Goal: Information Seeking & Learning: Learn about a topic

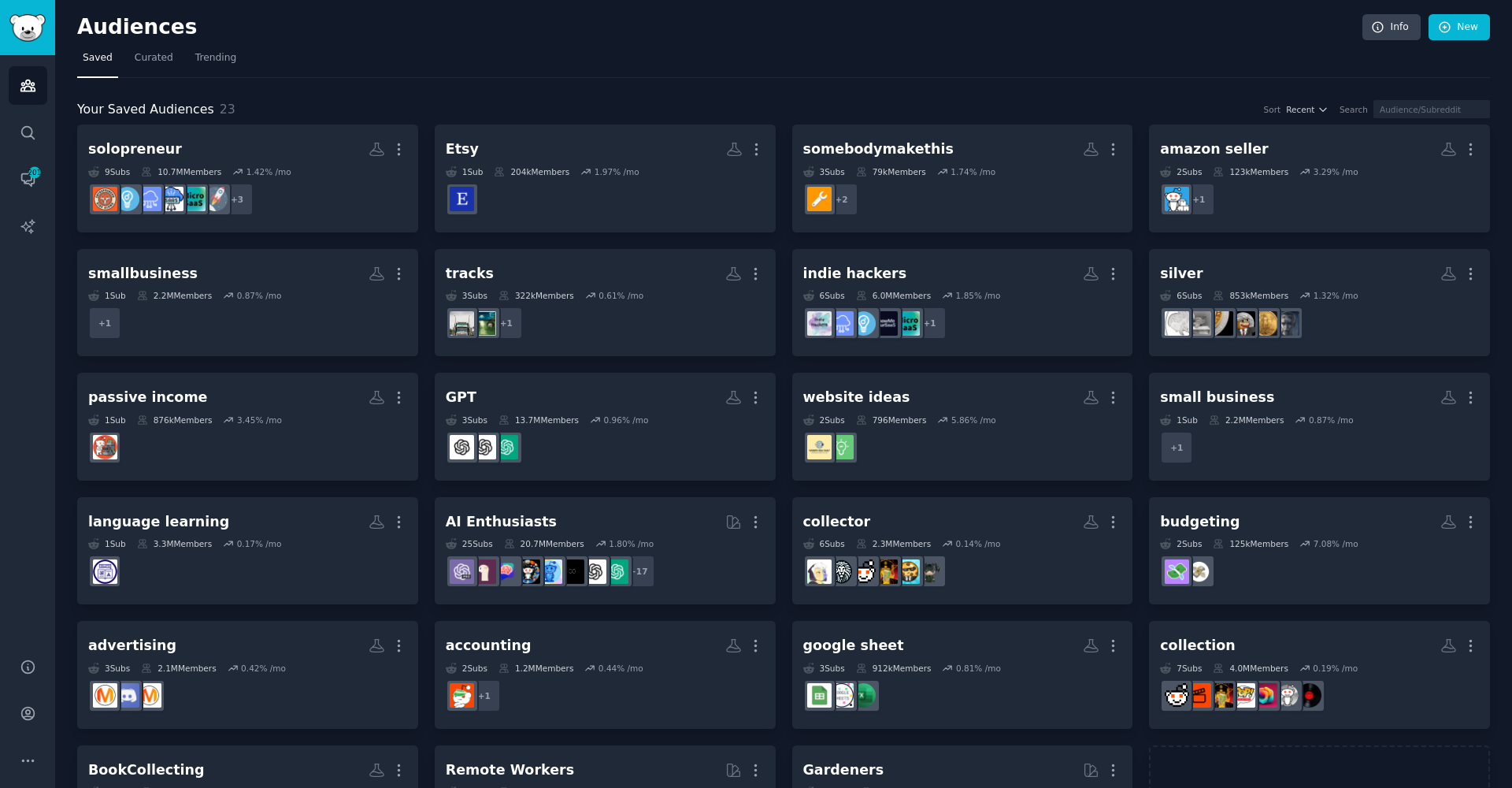
click at [785, 67] on nav "Saved Curated Trending" at bounding box center [783, 62] width 1413 height 32
click at [39, 145] on link "Search" at bounding box center [27, 132] width 38 height 38
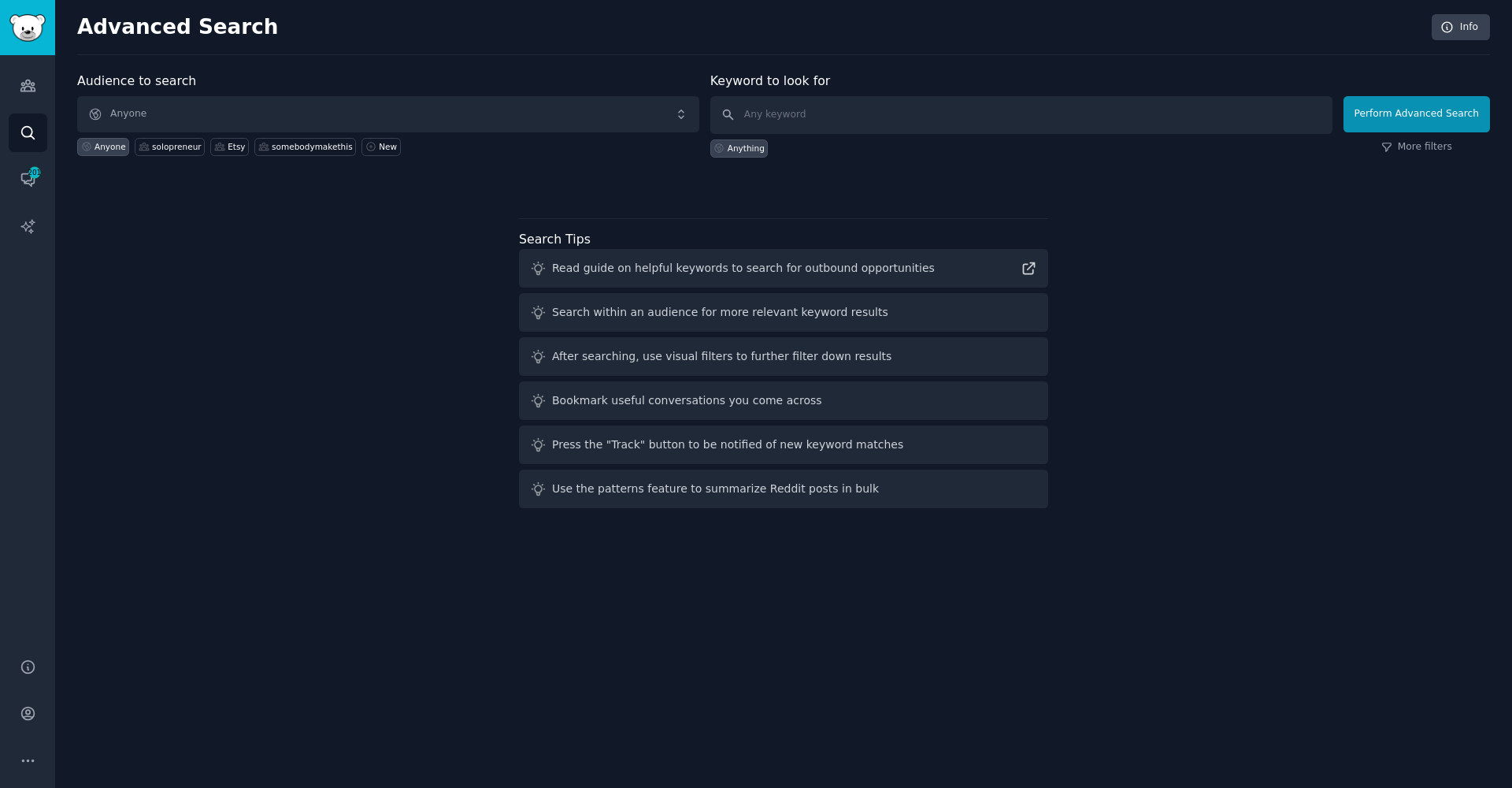
click at [1071, 82] on div "Keyword to look for Anything" at bounding box center [1021, 114] width 622 height 86
click at [1062, 102] on input "text" at bounding box center [1021, 115] width 622 height 37
click at [1010, 131] on input "text" at bounding box center [1021, 115] width 622 height 37
click at [690, 114] on span "Anyone" at bounding box center [388, 115] width 622 height 37
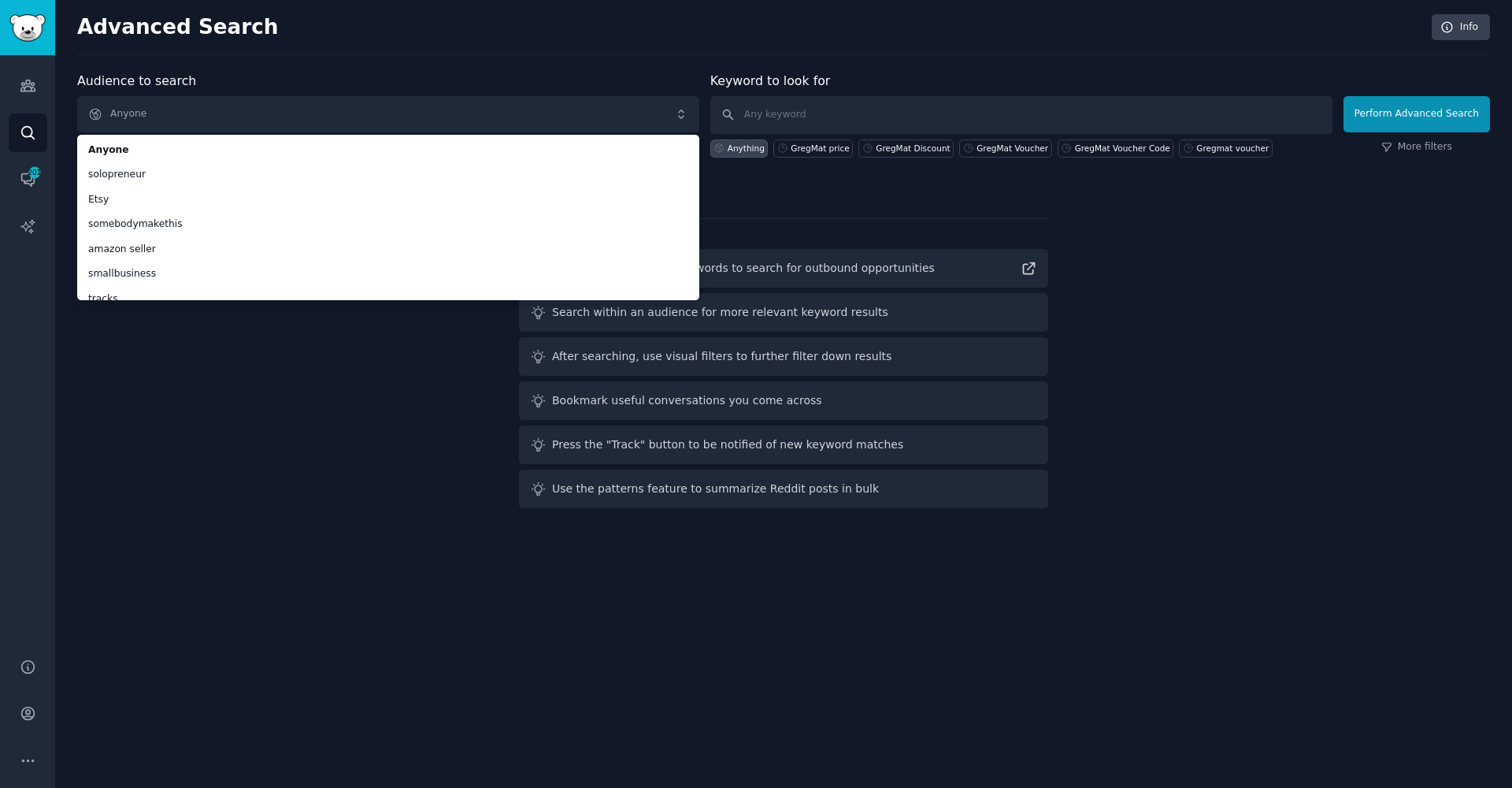
drag, startPoint x: 232, startPoint y: 373, endPoint x: 55, endPoint y: 260, distance: 210.0
click at [227, 364] on div "Audience to search Anyone Anyone solopreneur Etsy somebodymakethis amazon selle…" at bounding box center [783, 293] width 1413 height 443
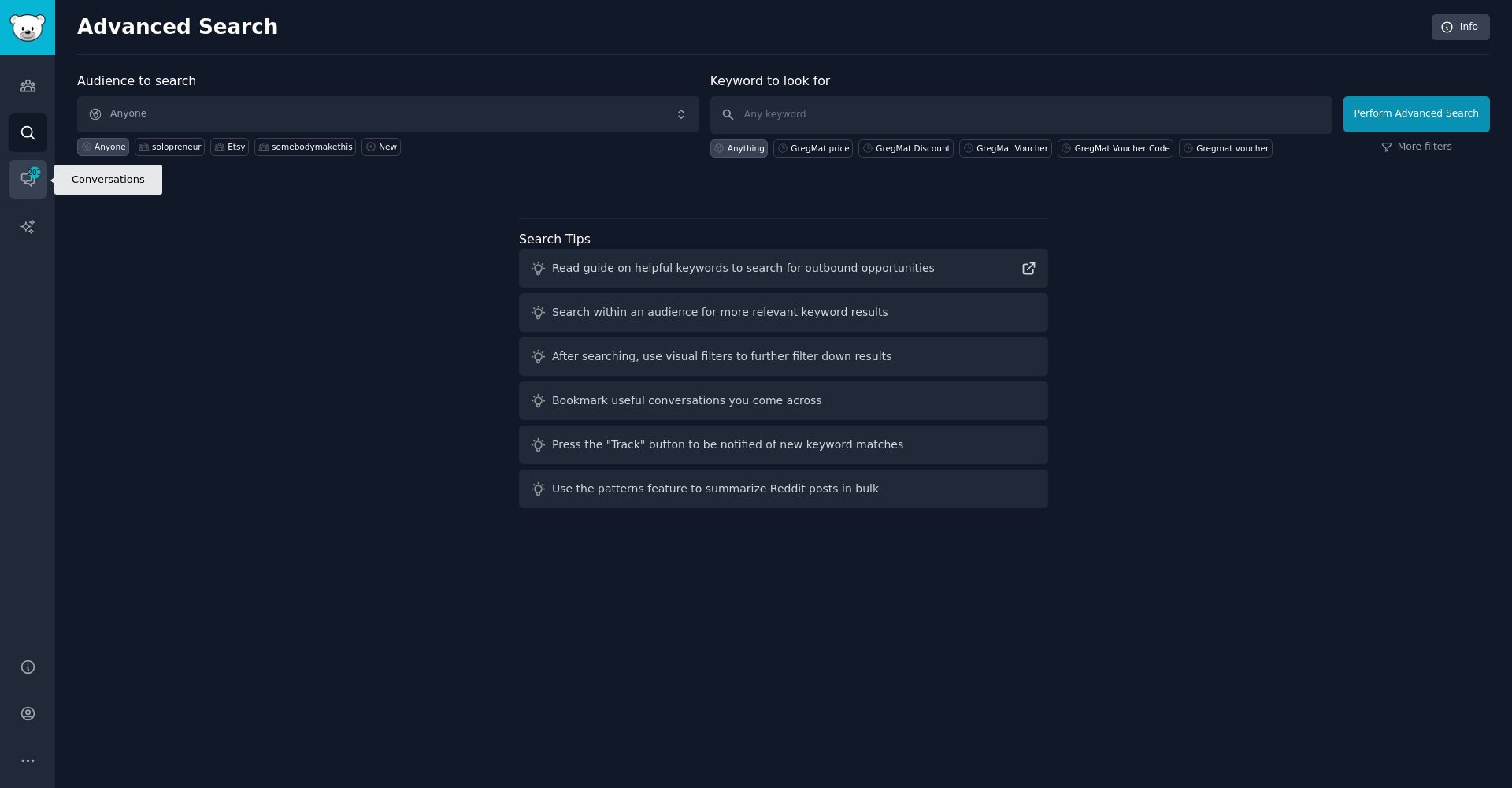
click at [44, 176] on link "Conversations 201" at bounding box center [27, 179] width 38 height 38
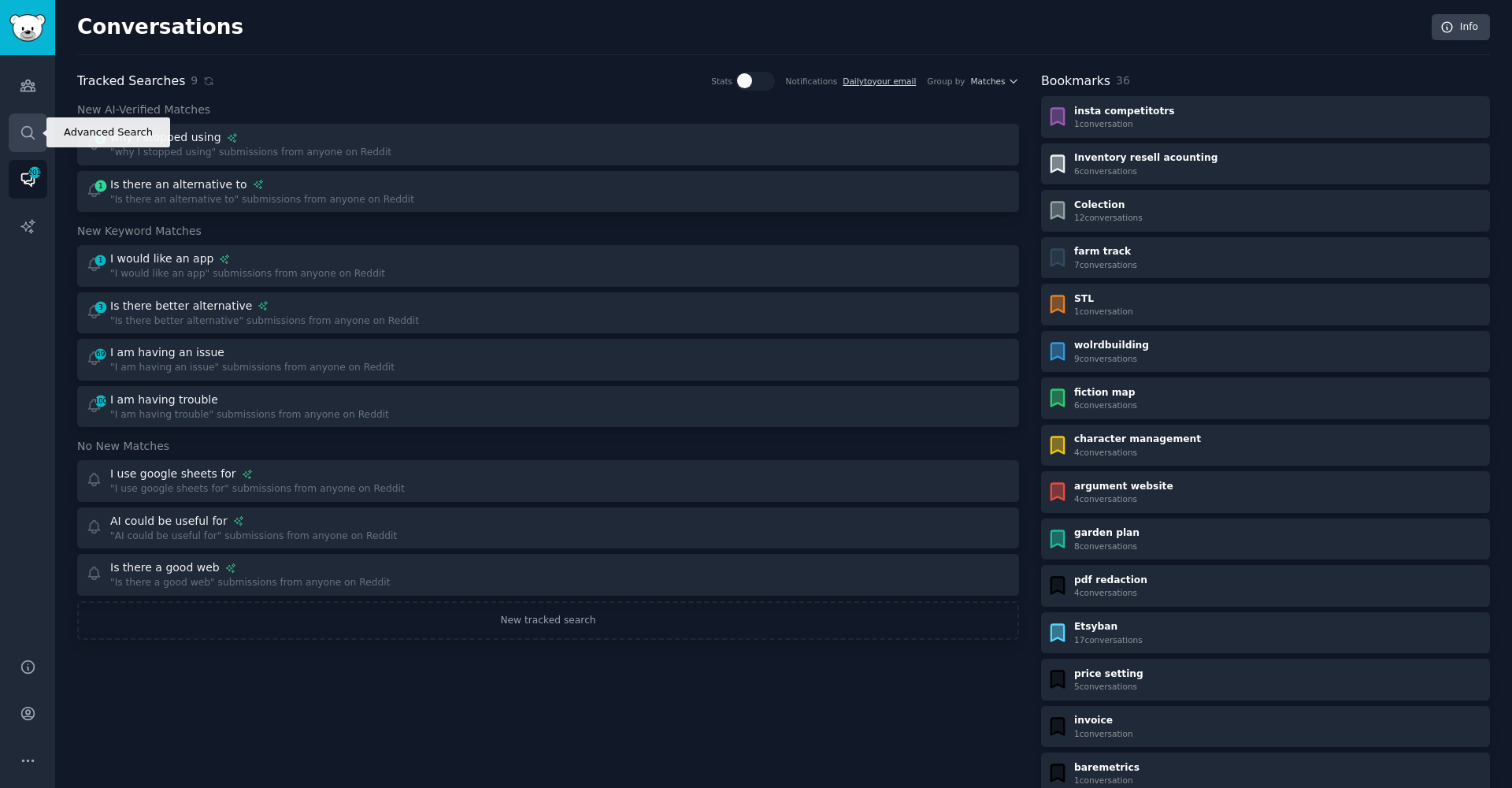
click at [37, 130] on link "Search" at bounding box center [27, 132] width 38 height 38
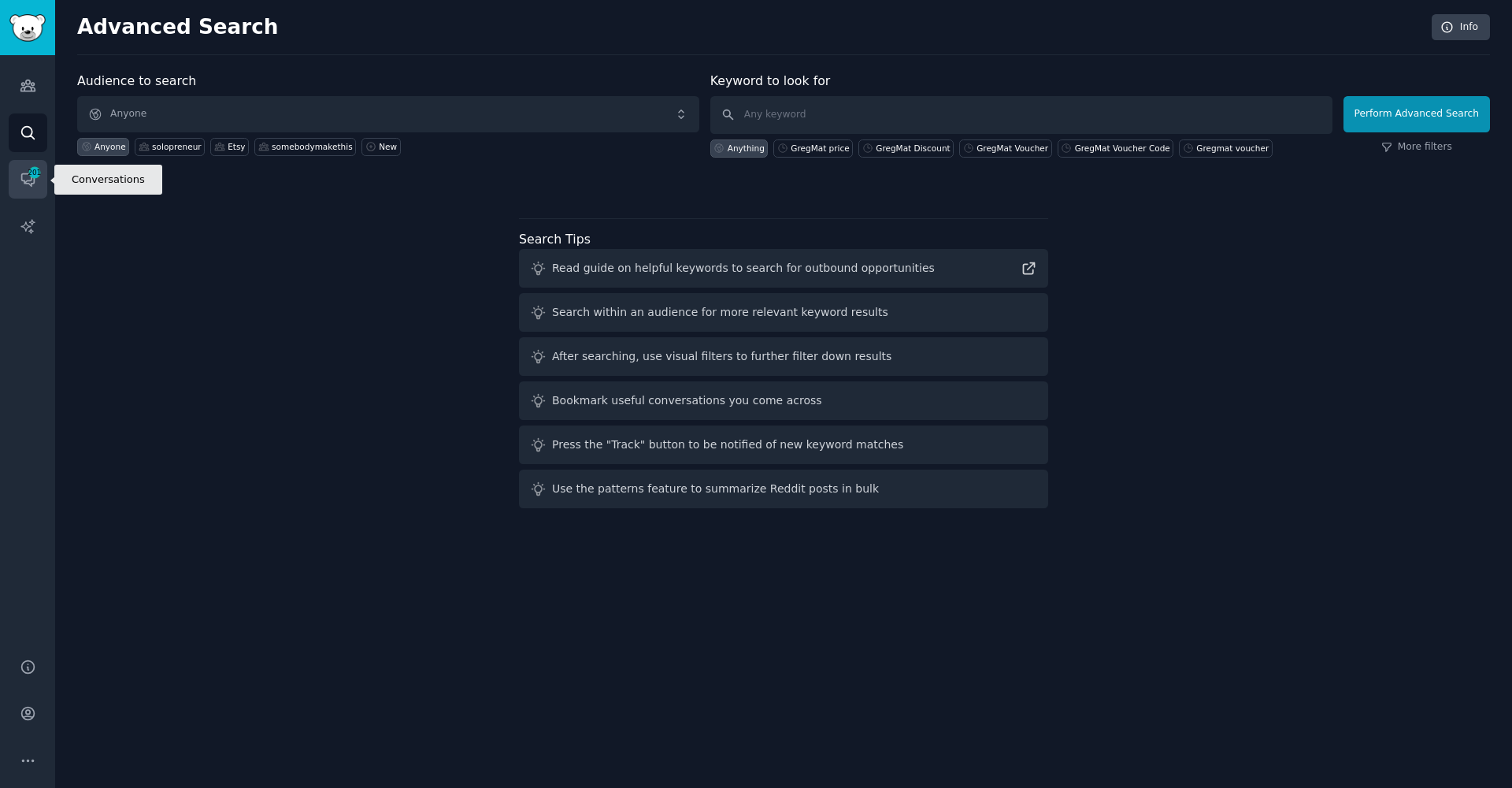
click at [28, 186] on icon "Sidebar" at bounding box center [28, 179] width 17 height 17
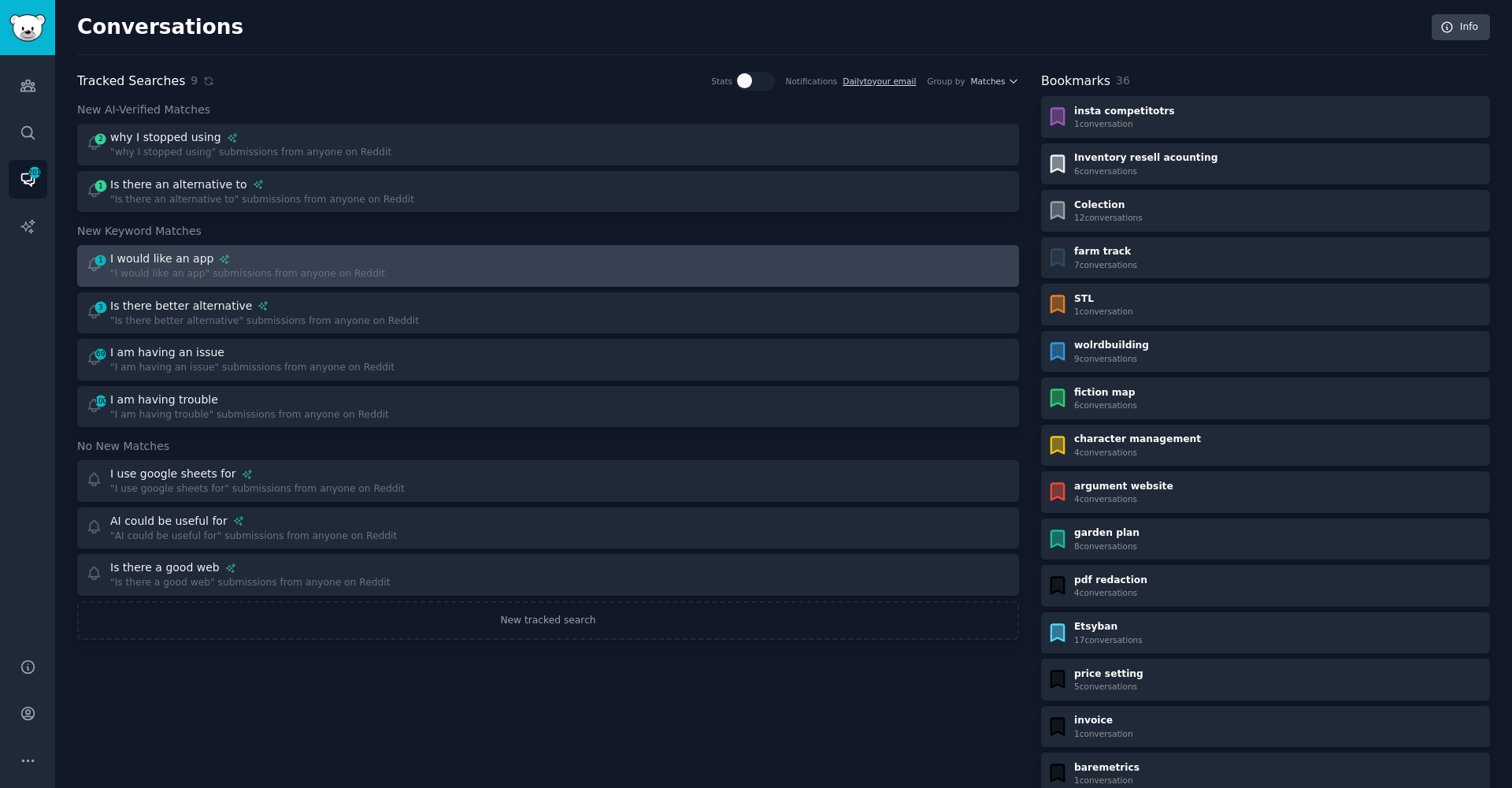
click at [203, 274] on div ""I would like an app" submissions from anyone on Reddit" at bounding box center [248, 274] width 274 height 14
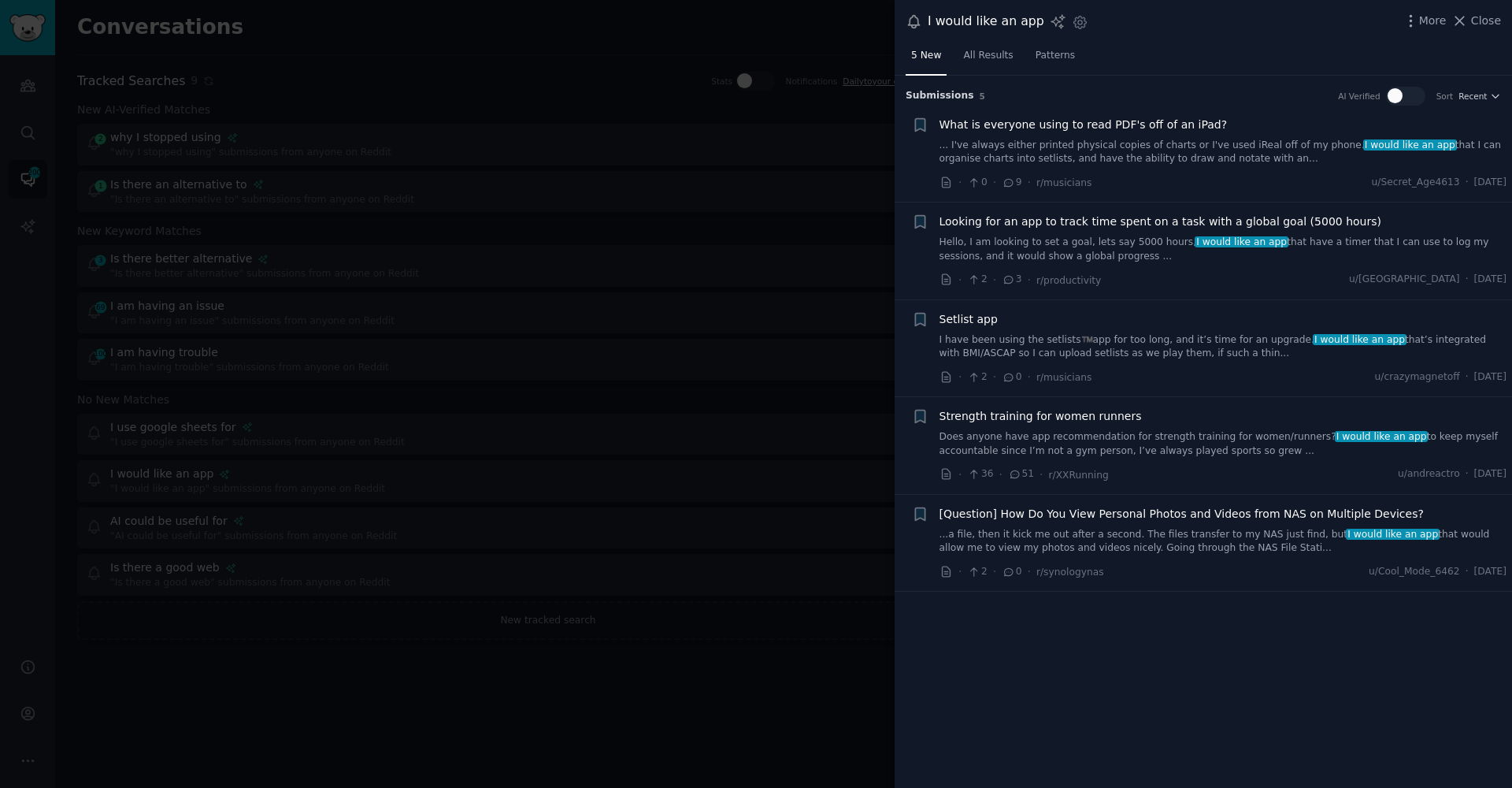
click at [719, 712] on div at bounding box center [756, 394] width 1512 height 788
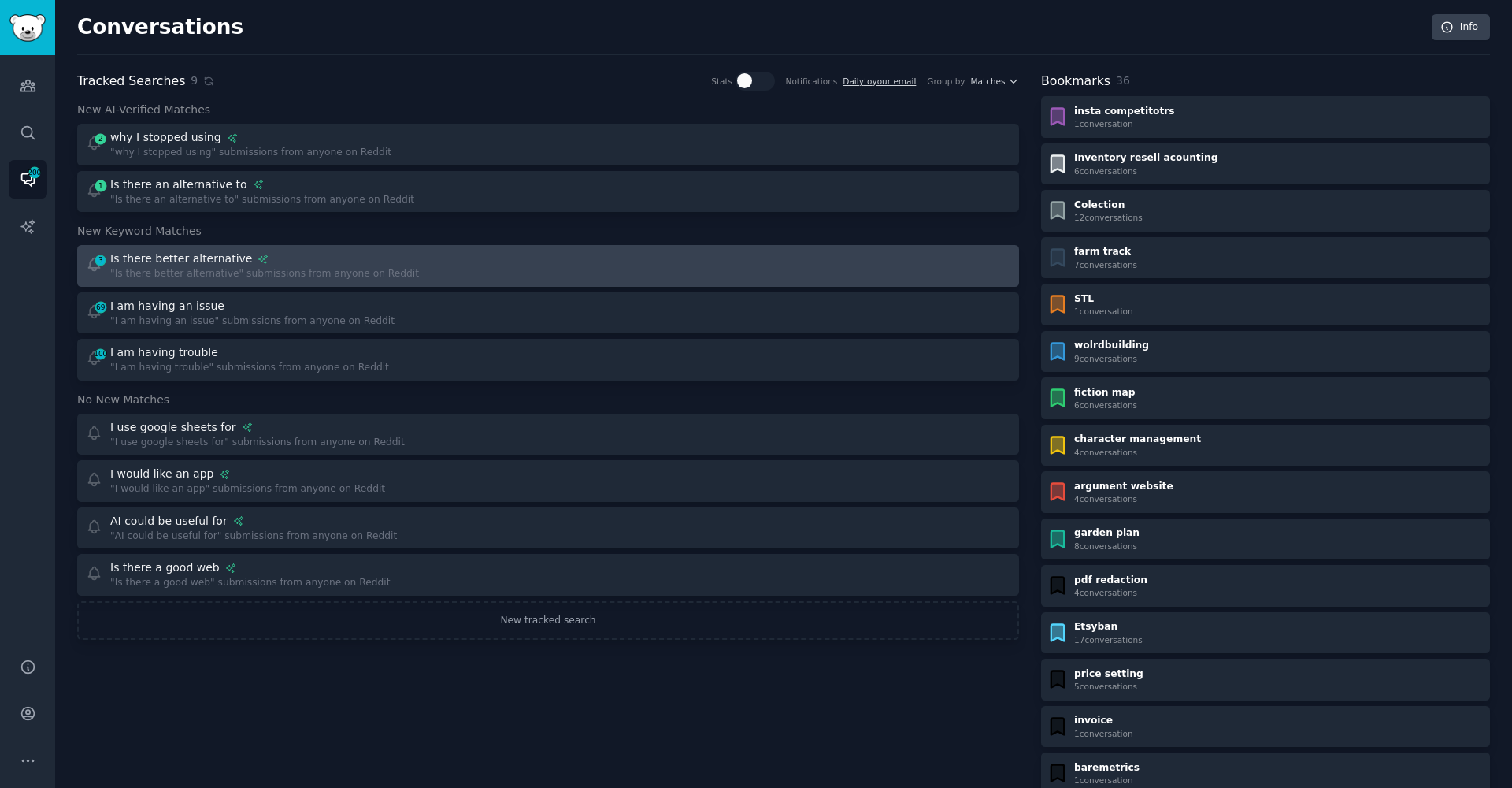
click at [452, 258] on div "3 Is there better alternative "Is there better alternative" submissions from an…" at bounding box center [312, 265] width 452 height 31
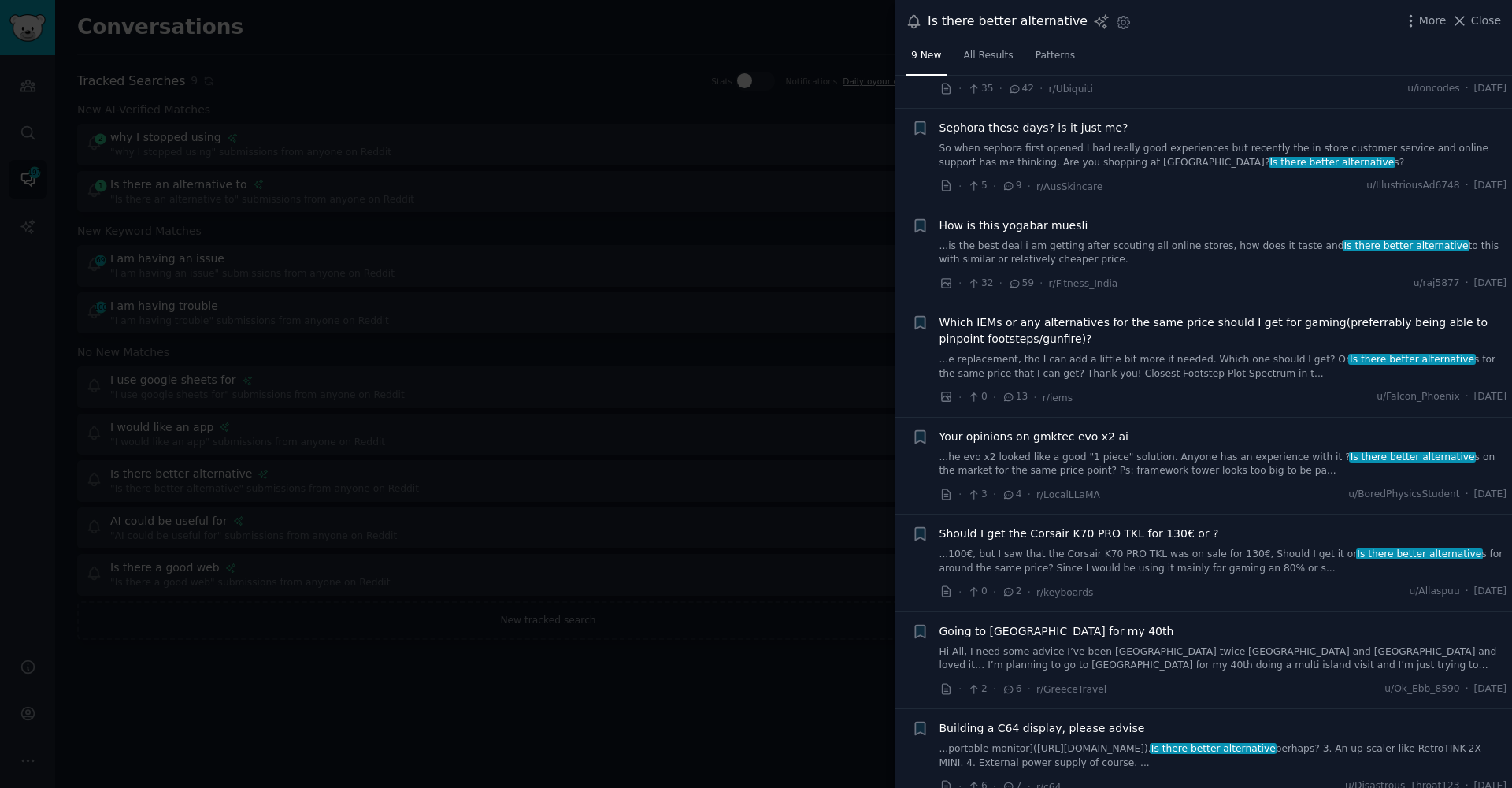
scroll to position [201, 0]
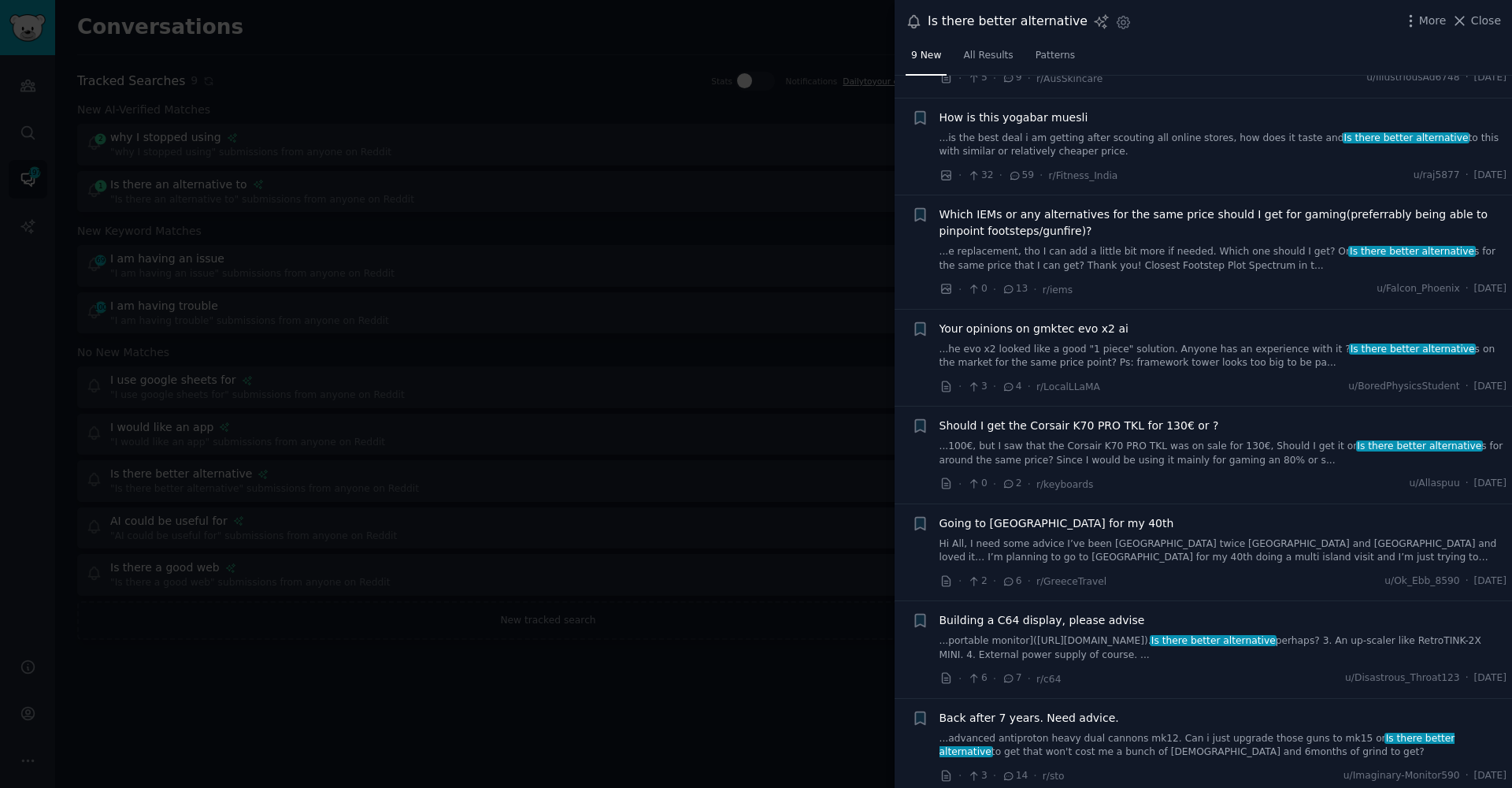
click at [719, 674] on div at bounding box center [756, 394] width 1512 height 788
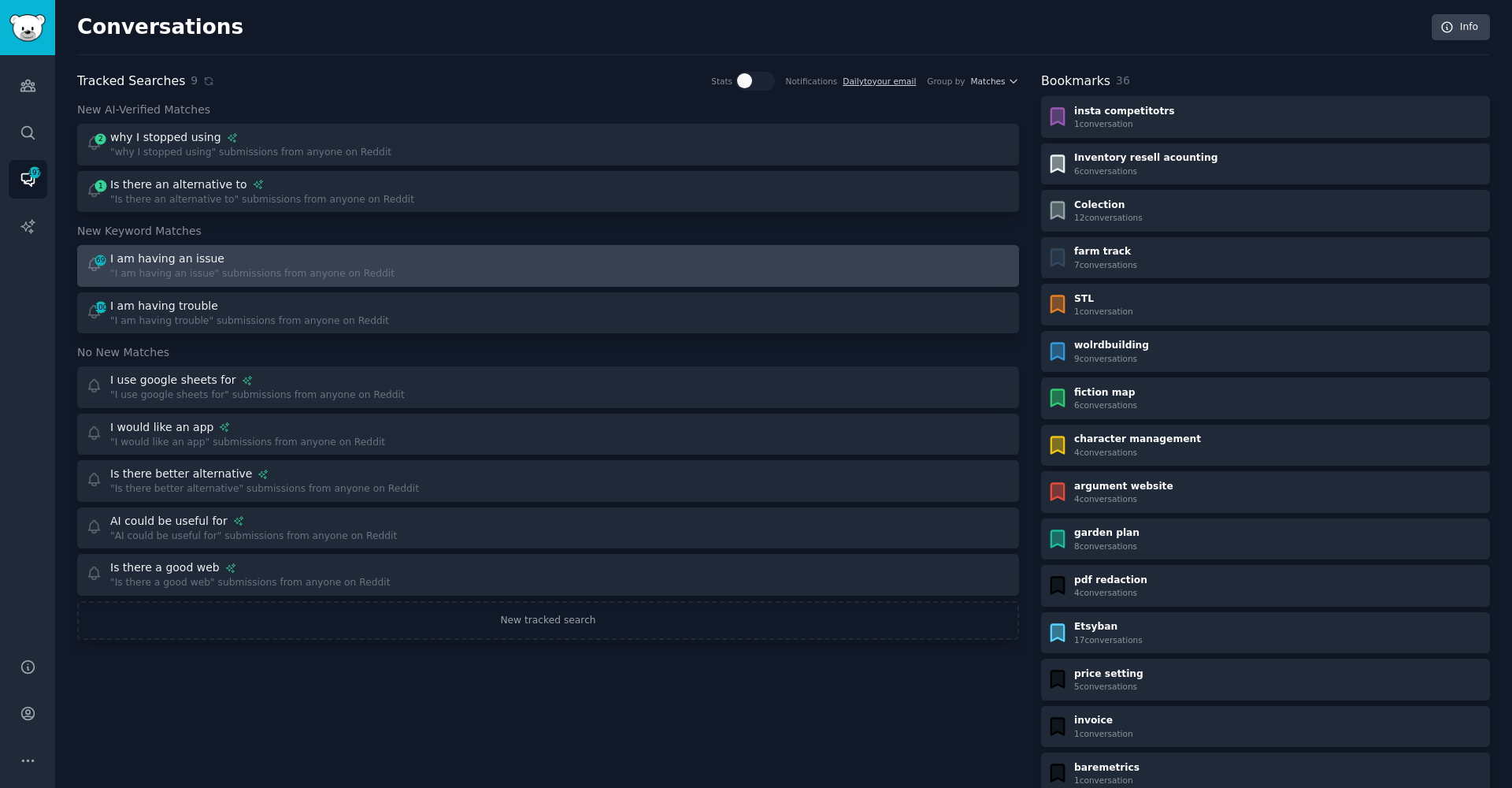
click at [330, 268] on div ""I am having an issue" submissions from anyone on Reddit" at bounding box center [253, 274] width 284 height 14
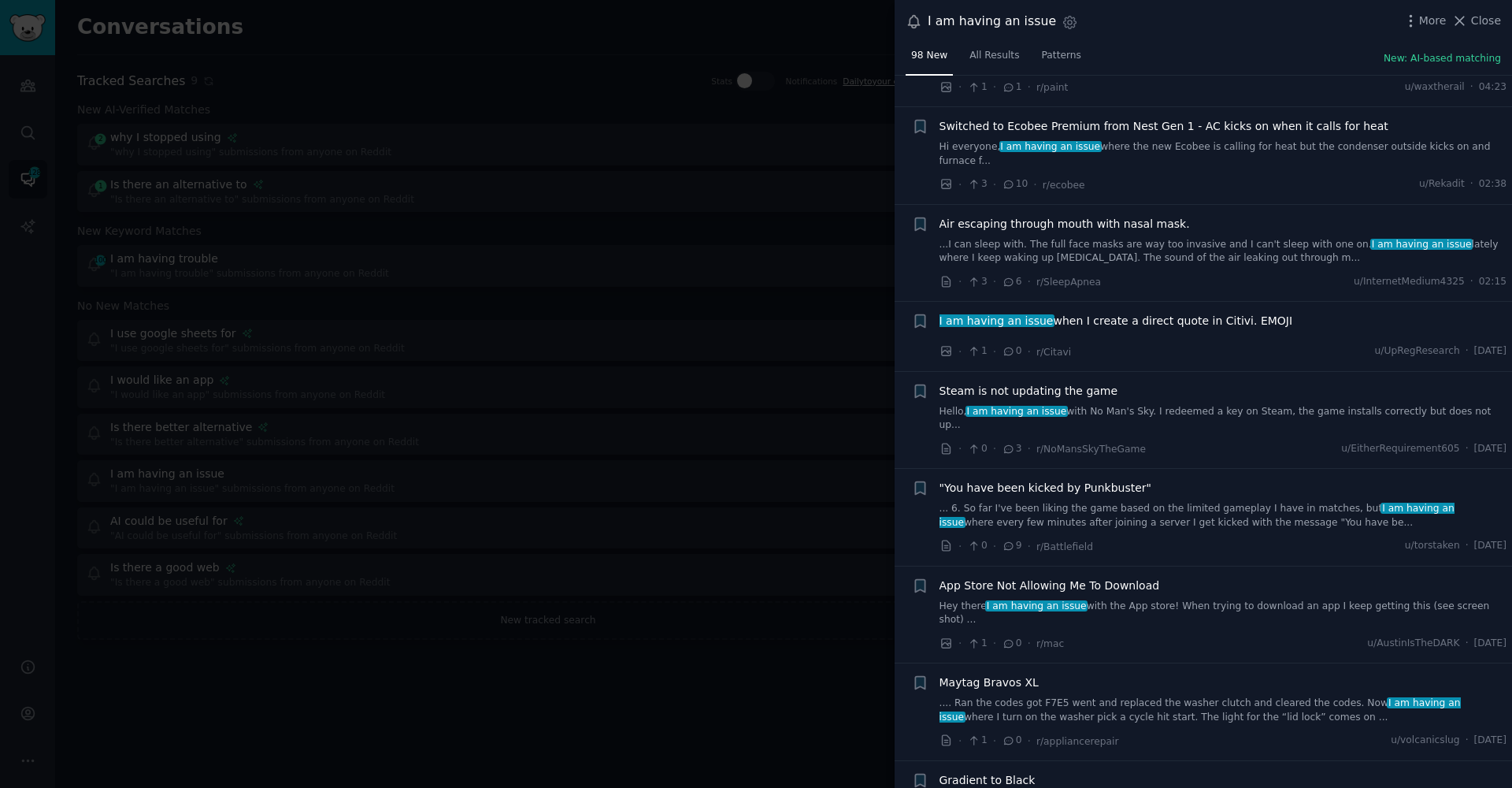
scroll to position [247, 0]
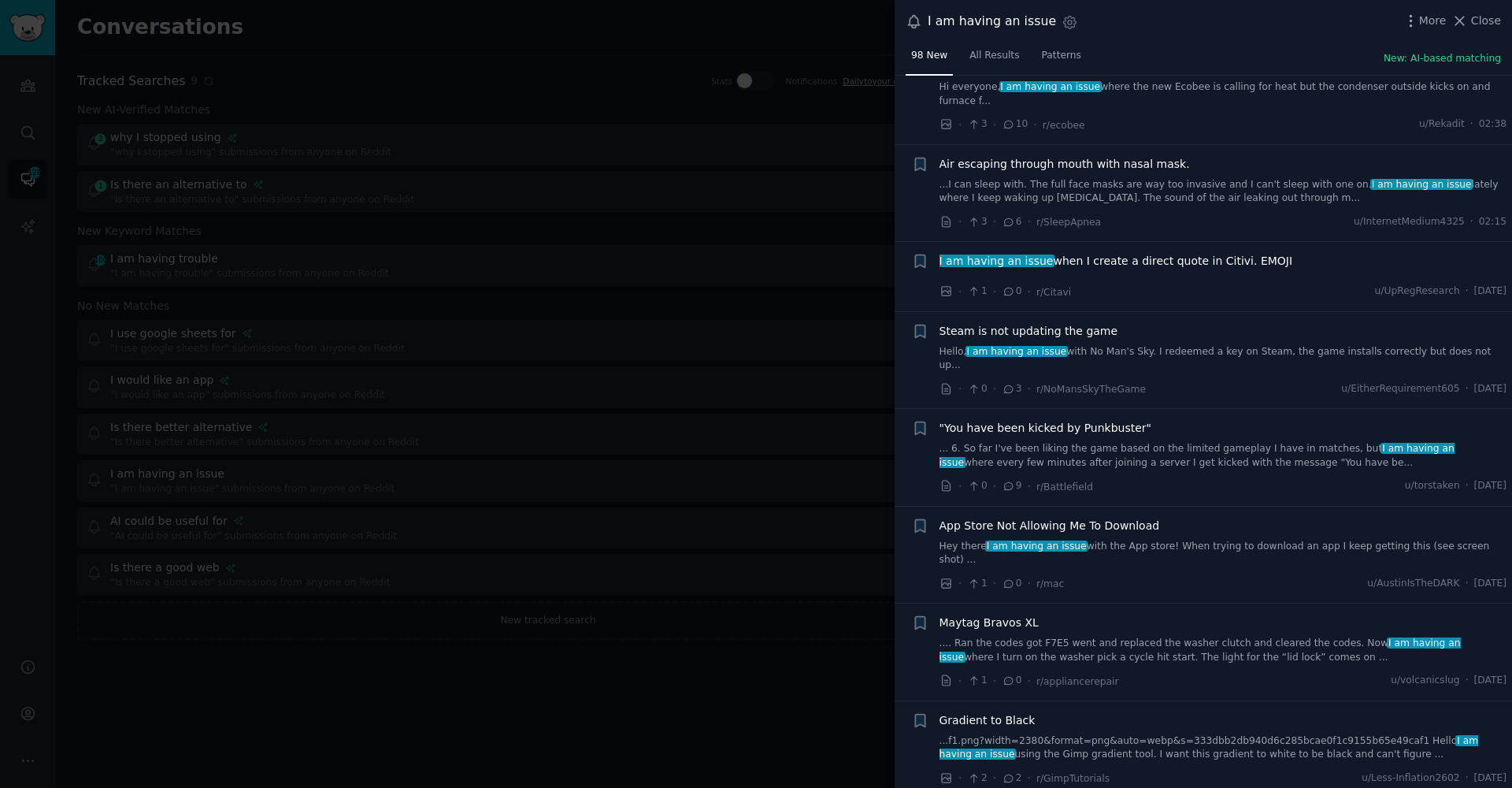
click at [612, 742] on div at bounding box center [756, 394] width 1512 height 788
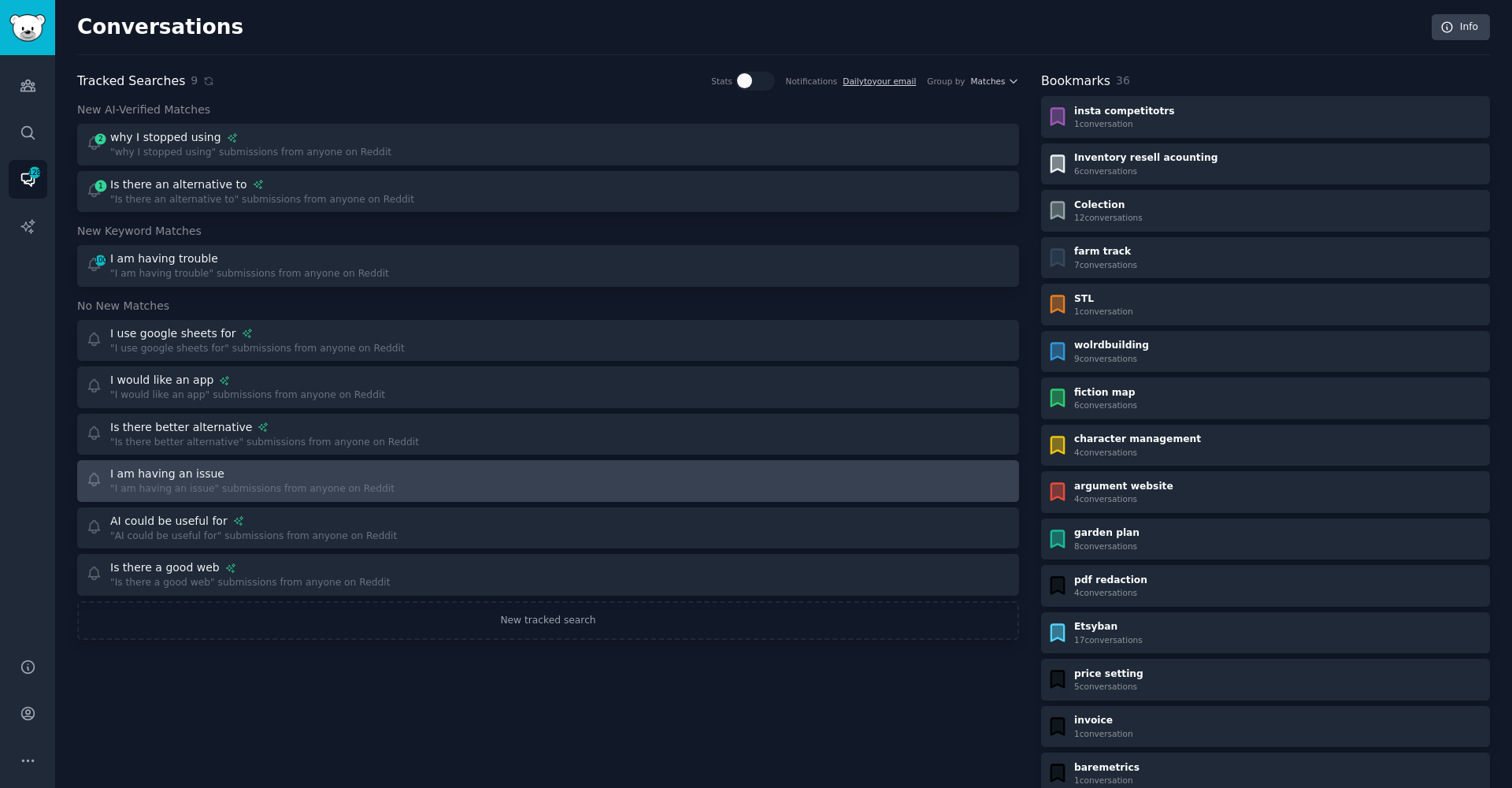
click at [396, 487] on div "I am having an issue "I am having an issue" submissions from anyone on Reddit" at bounding box center [312, 481] width 452 height 31
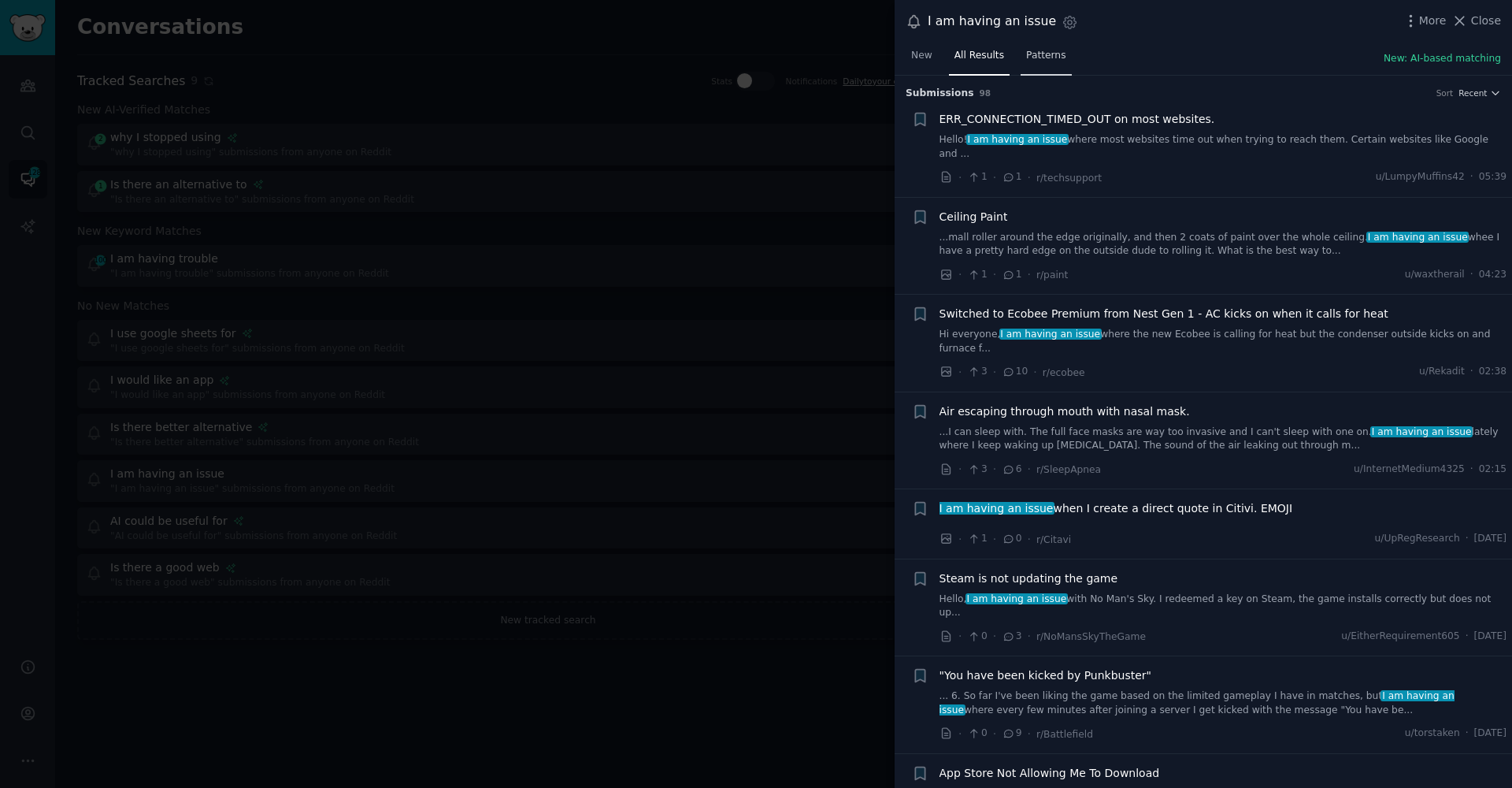
click at [1047, 49] on span "Patterns" at bounding box center [1045, 56] width 39 height 14
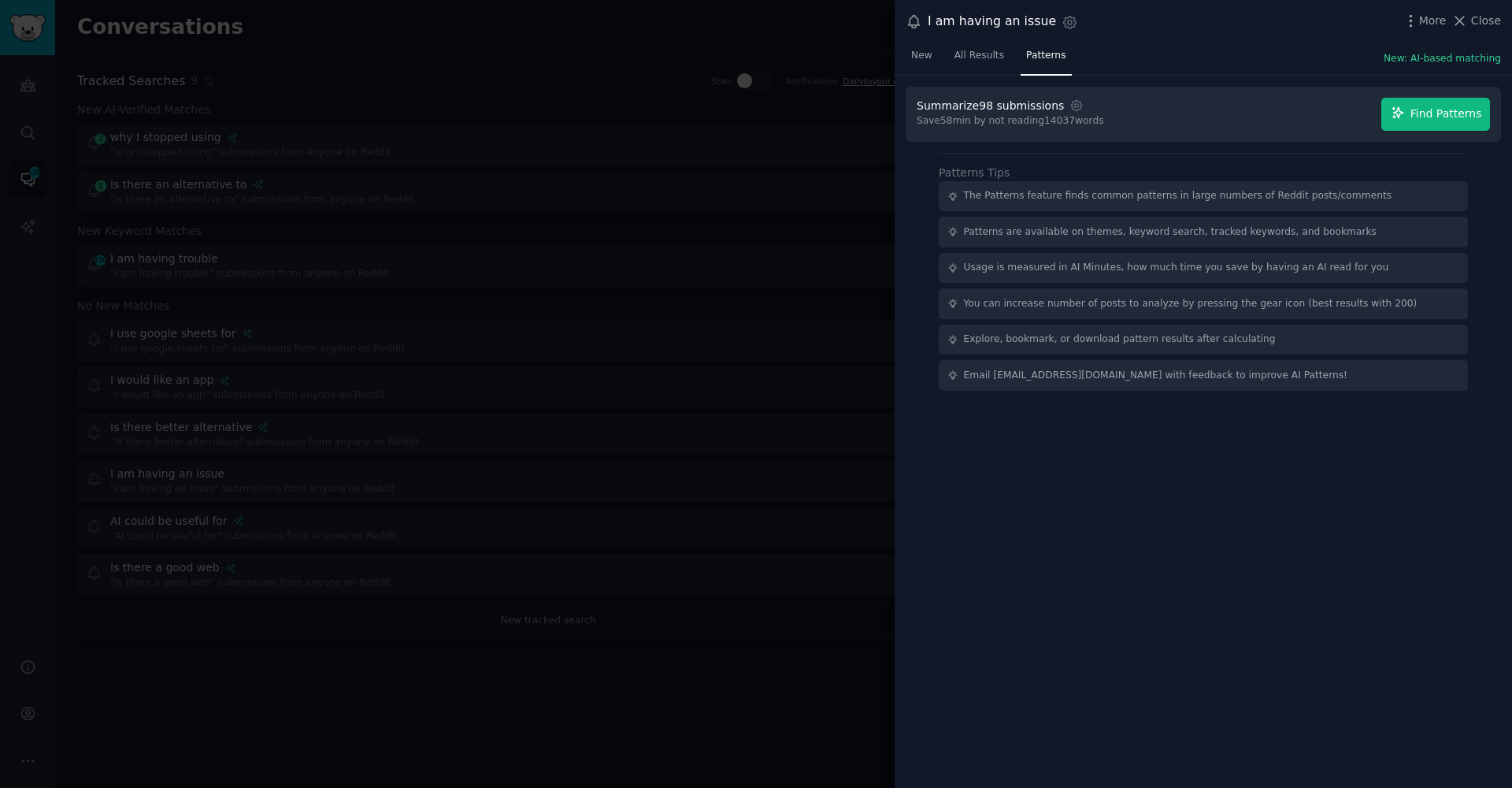
click at [1410, 117] on button "Find Patterns" at bounding box center [1435, 114] width 109 height 33
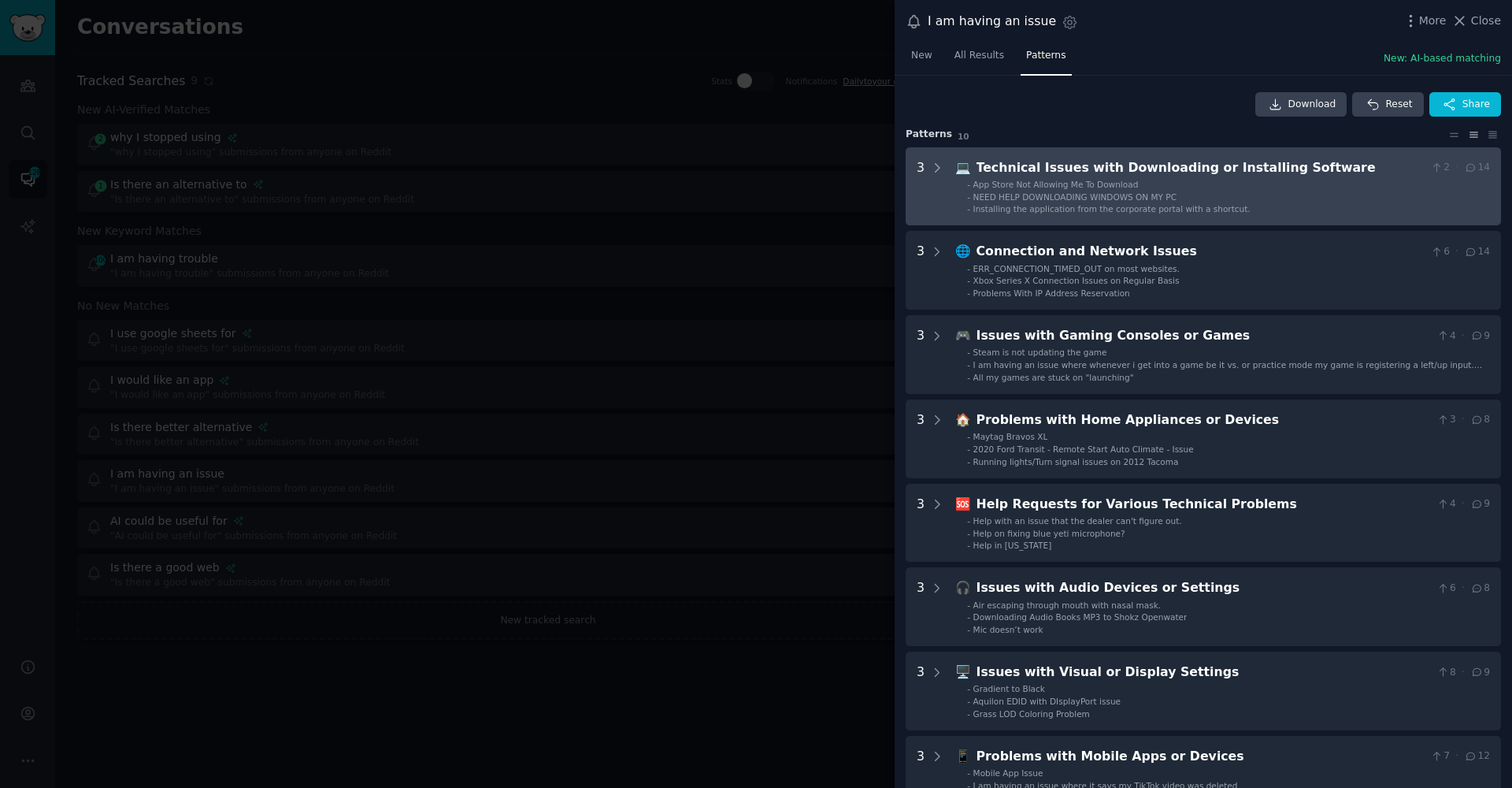
click at [1127, 186] on span "App Store Not Allowing Me To Download" at bounding box center [1055, 184] width 166 height 9
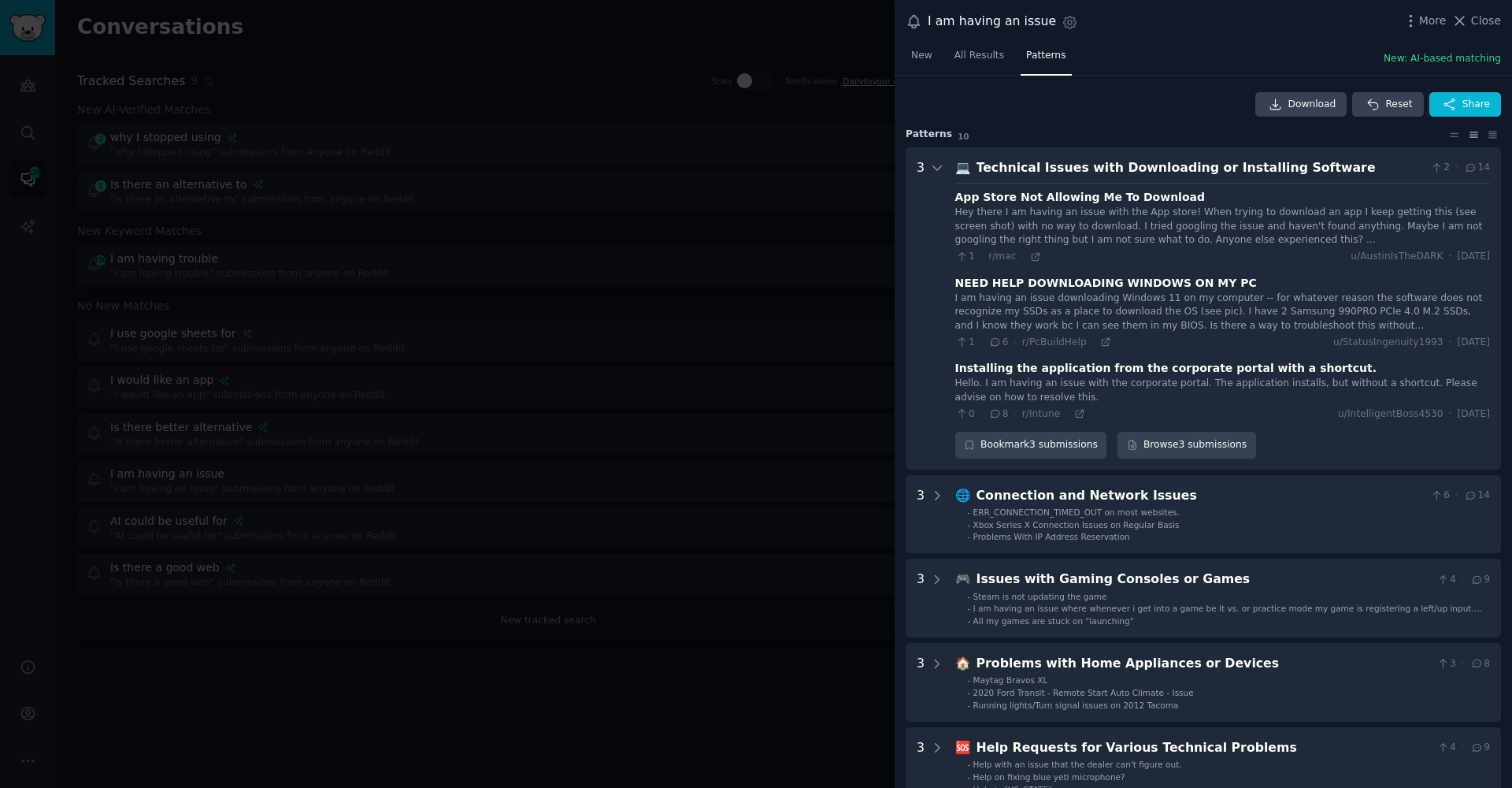
scroll to position [72, 0]
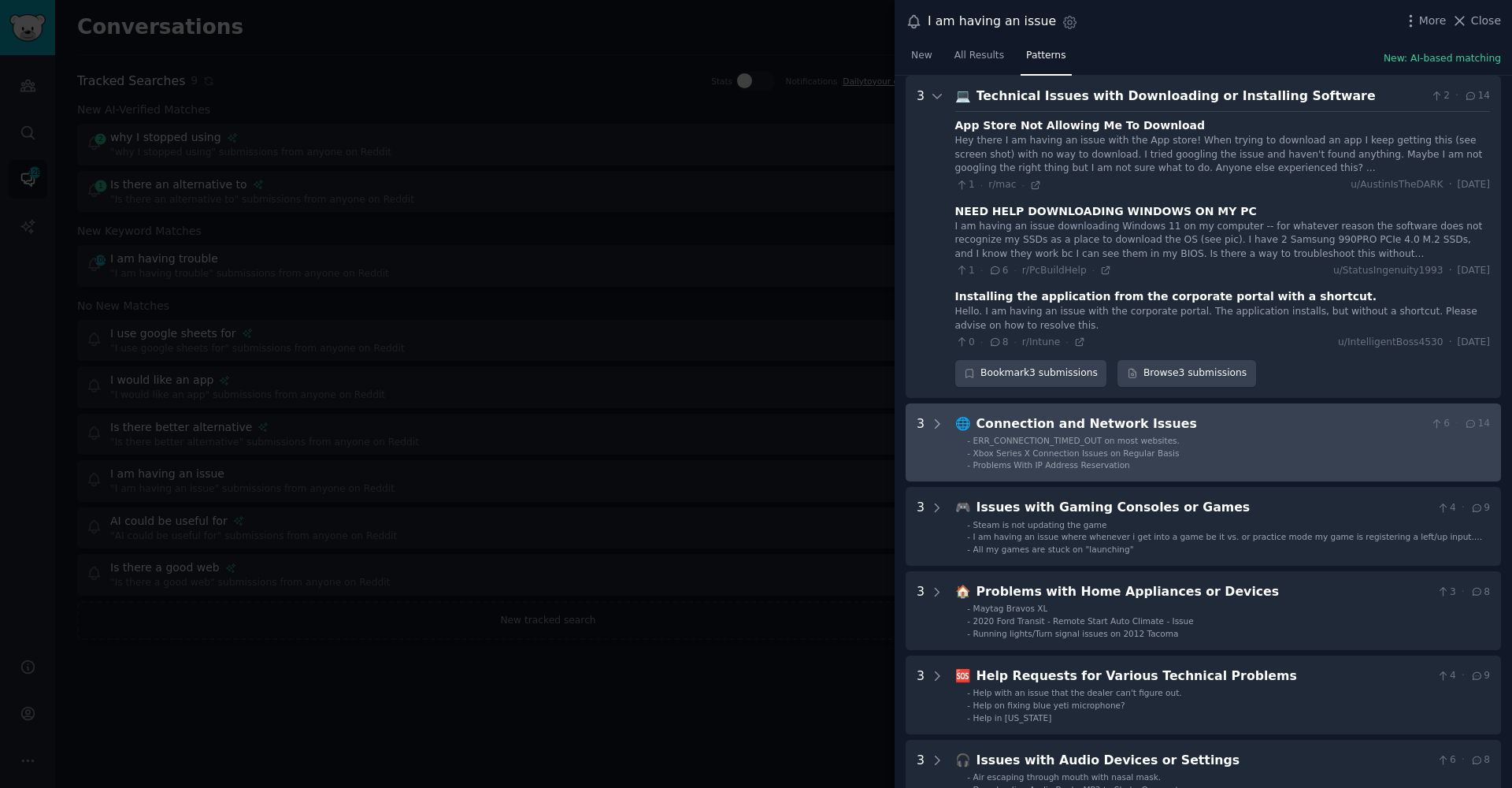
click at [1053, 404] on Issues "3 🌐 Connection and Network Issues 6 · 14 - ERR_CONNECTION_TIMED_OUT on most web…" at bounding box center [1203, 443] width 595 height 79
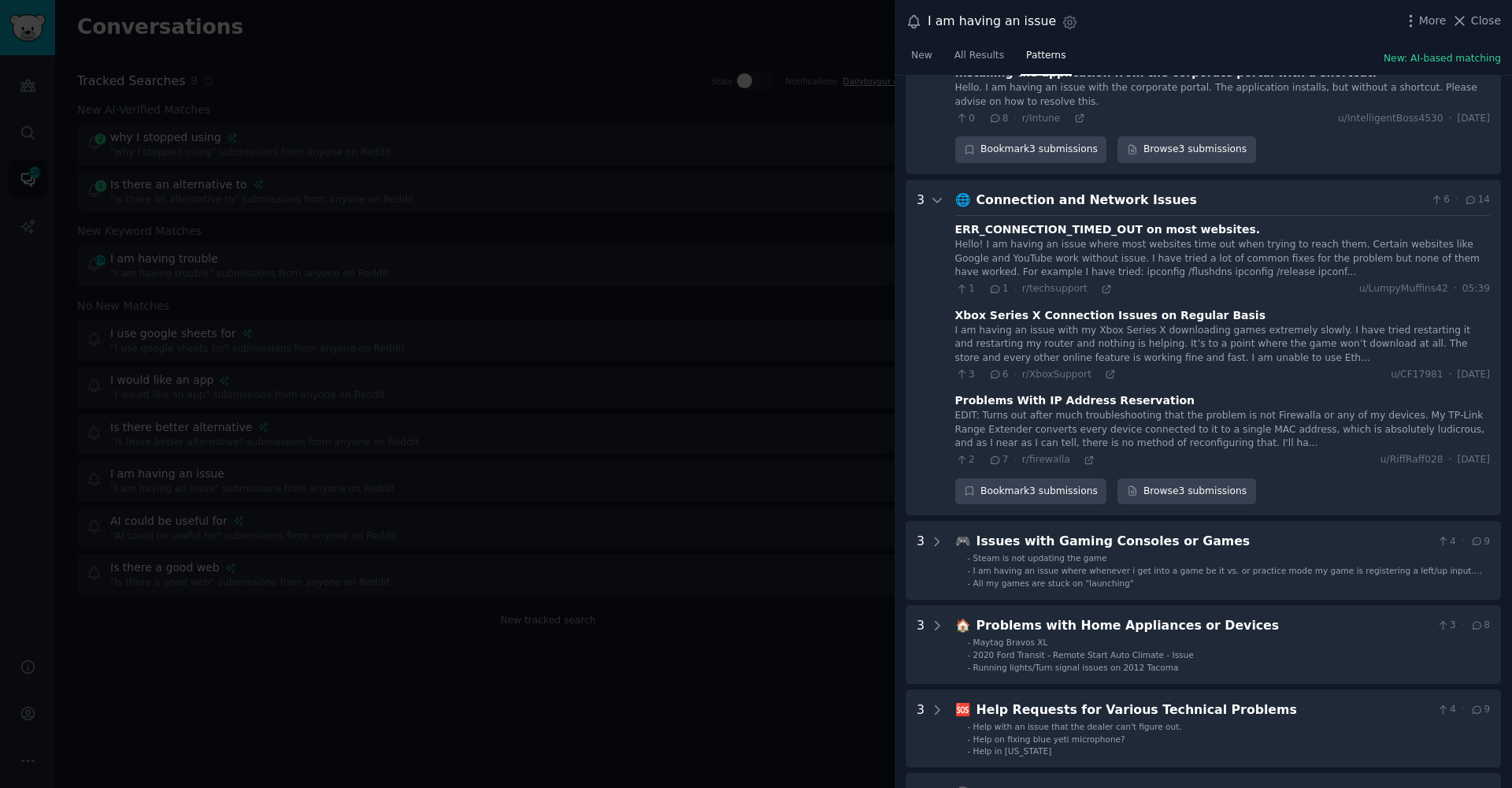
scroll to position [394, 0]
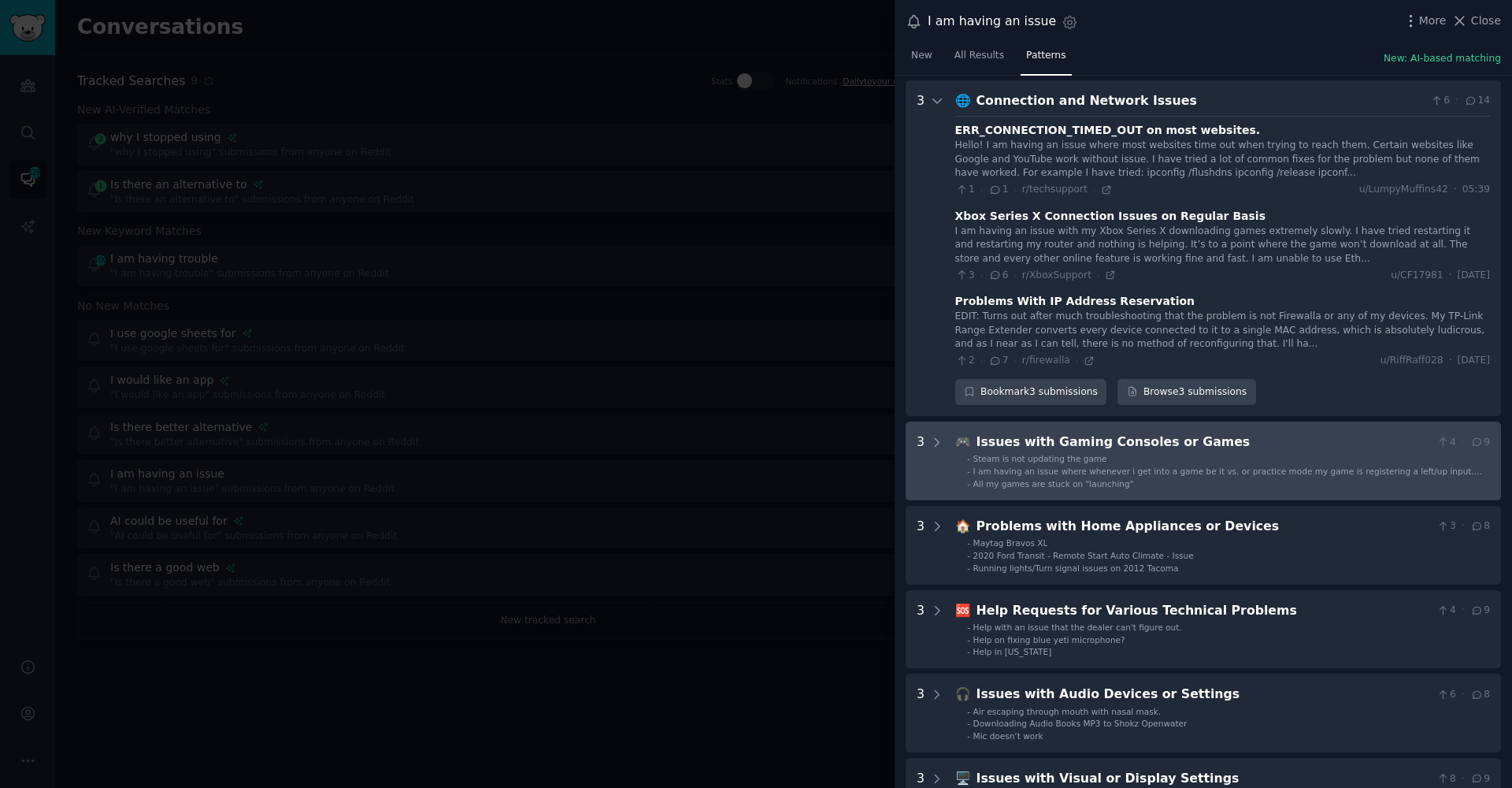
click at [1010, 453] on span "Steam is not updating the game" at bounding box center [1040, 458] width 134 height 9
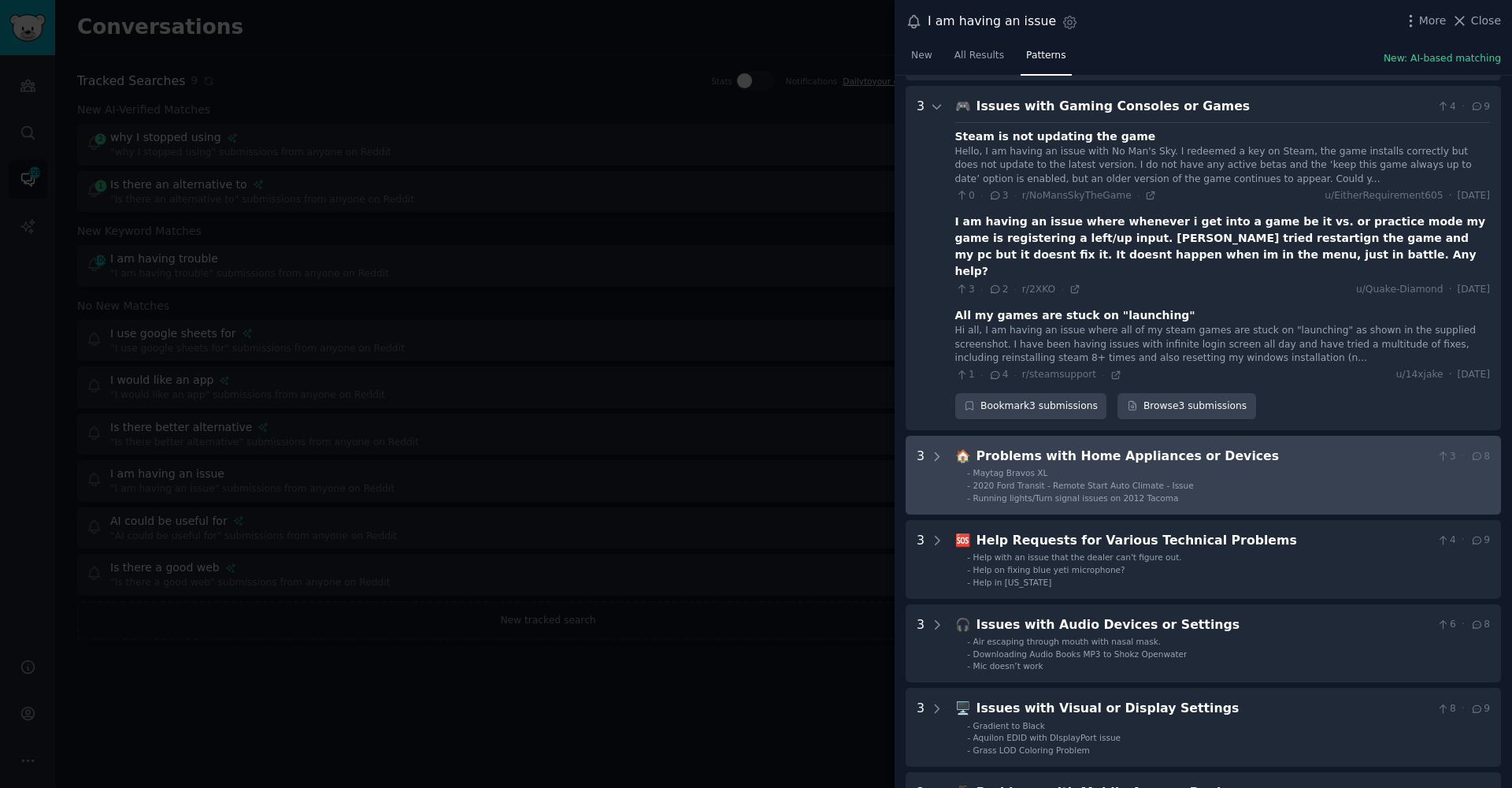
click at [1007, 493] on span "Running lights/Turn signal issues on 2012 Tacoma" at bounding box center [1075, 498] width 205 height 9
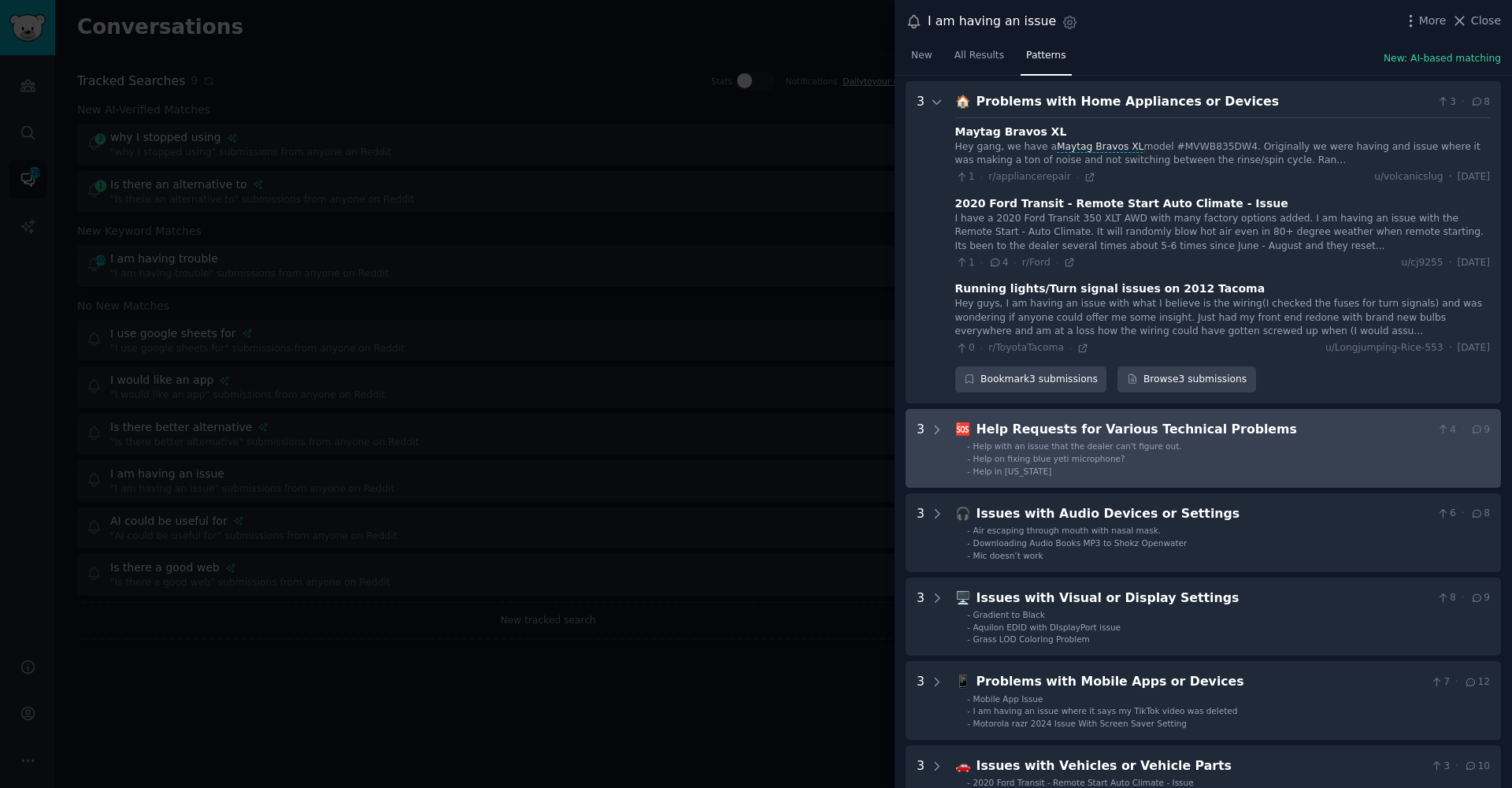
scroll to position [1152, 0]
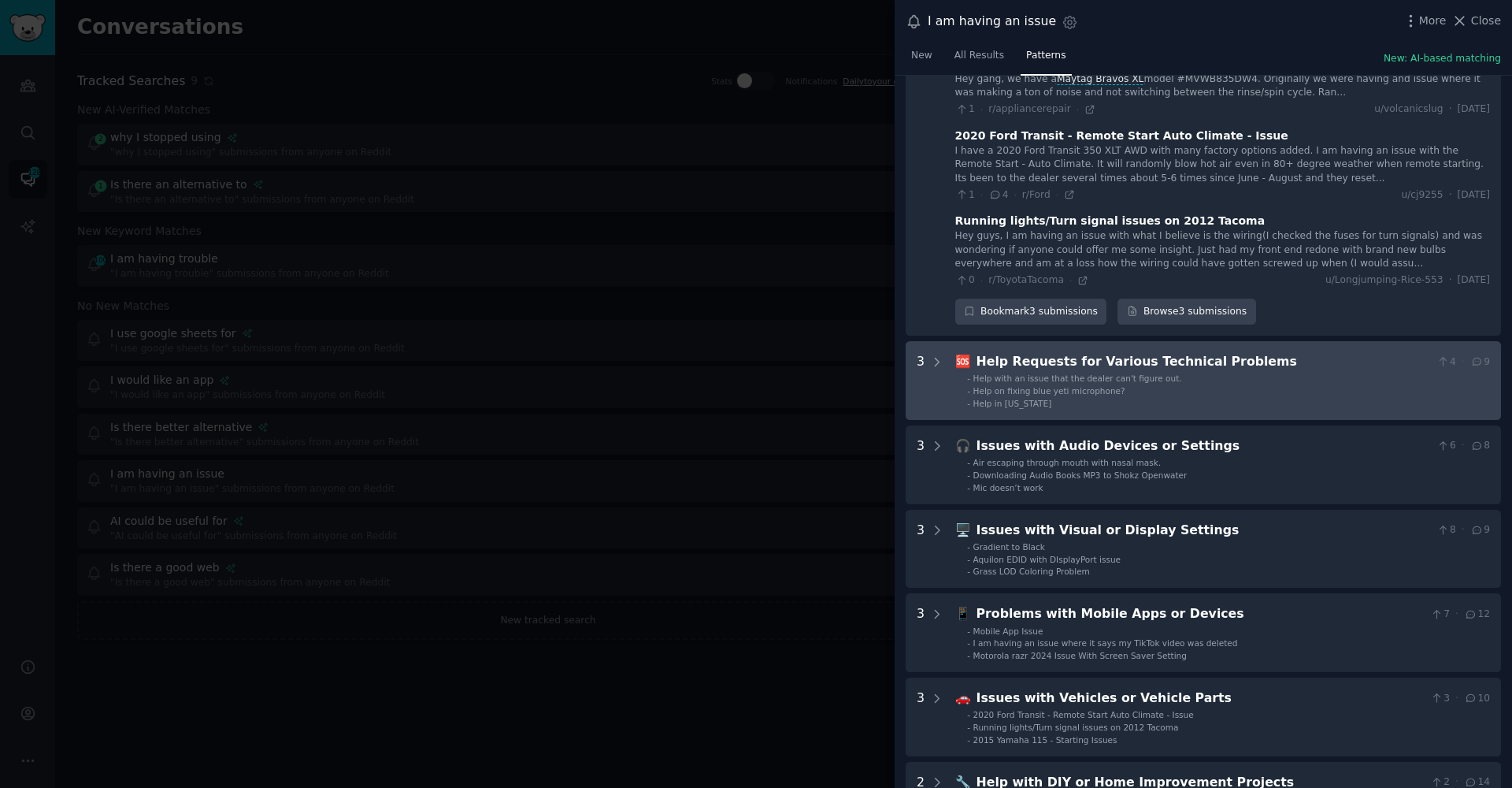
click at [984, 352] on div "🆘 Help Requests for Various Technical Problems 4 · 9 - Help with an issue that …" at bounding box center [1223, 380] width 535 height 57
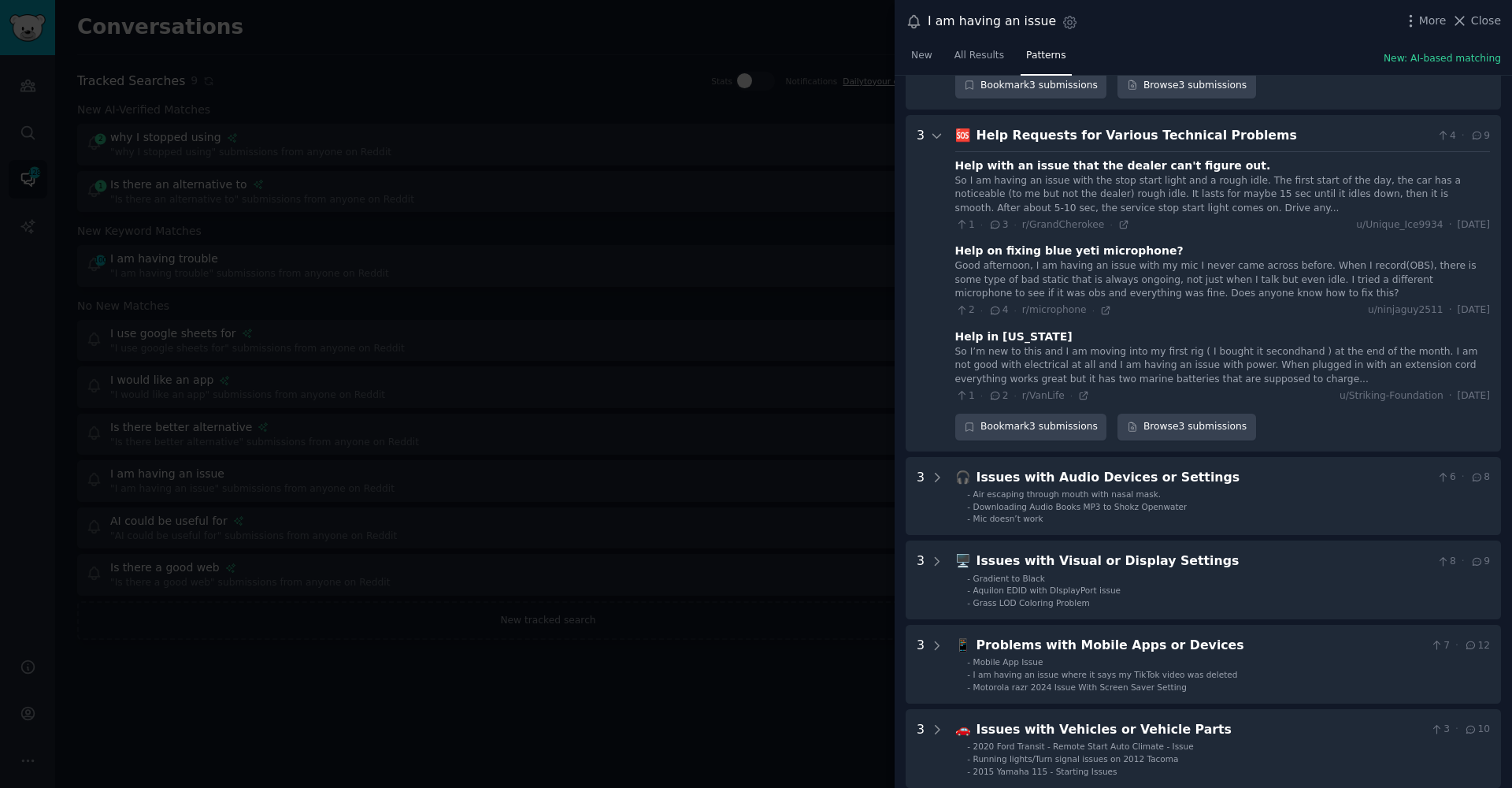
scroll to position [1382, 0]
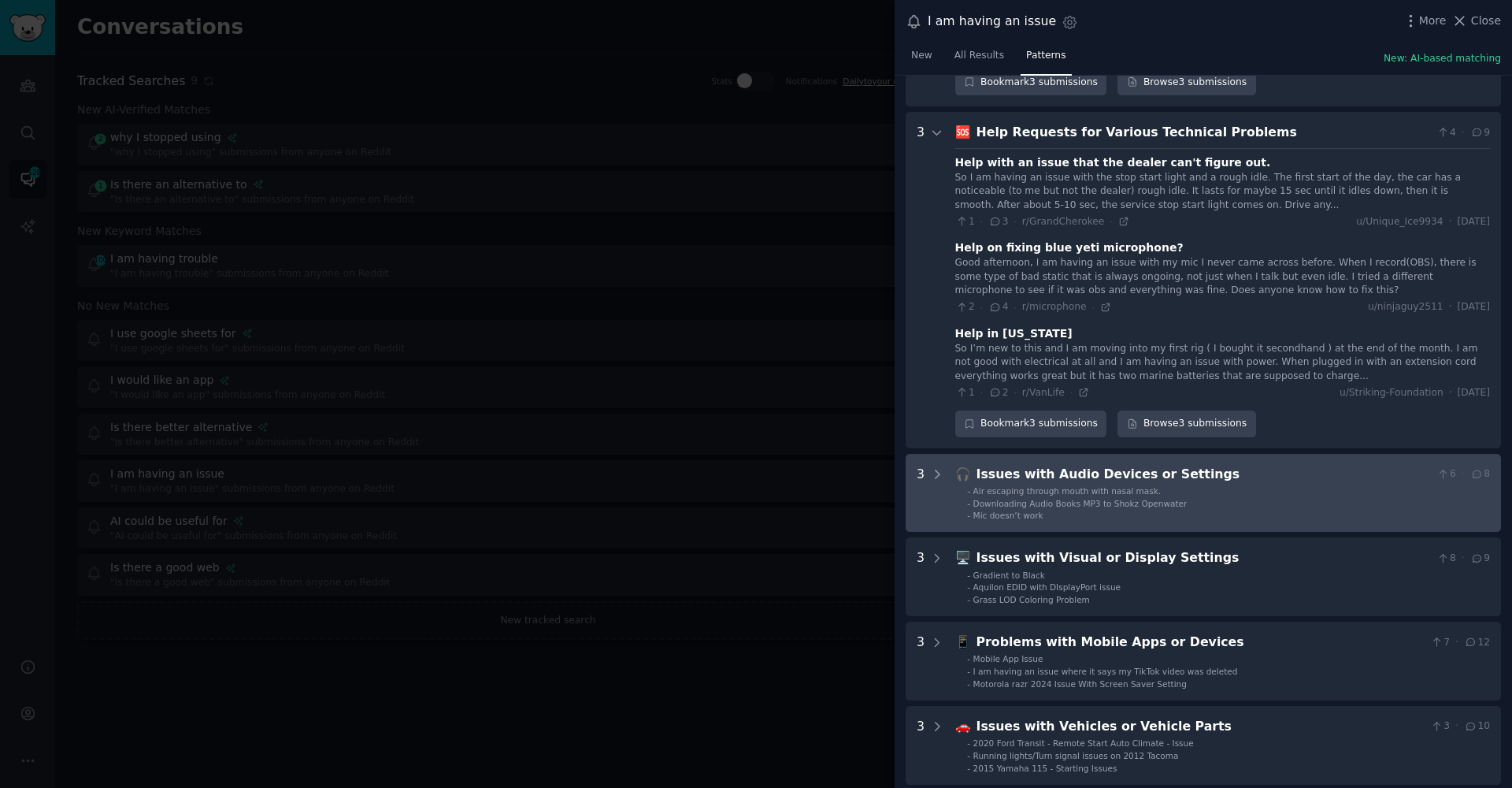
click at [1143, 465] on div "🎧 Issues with Audio Devices or Settings 6 · 8 - Air escaping through mouth with…" at bounding box center [1223, 493] width 535 height 57
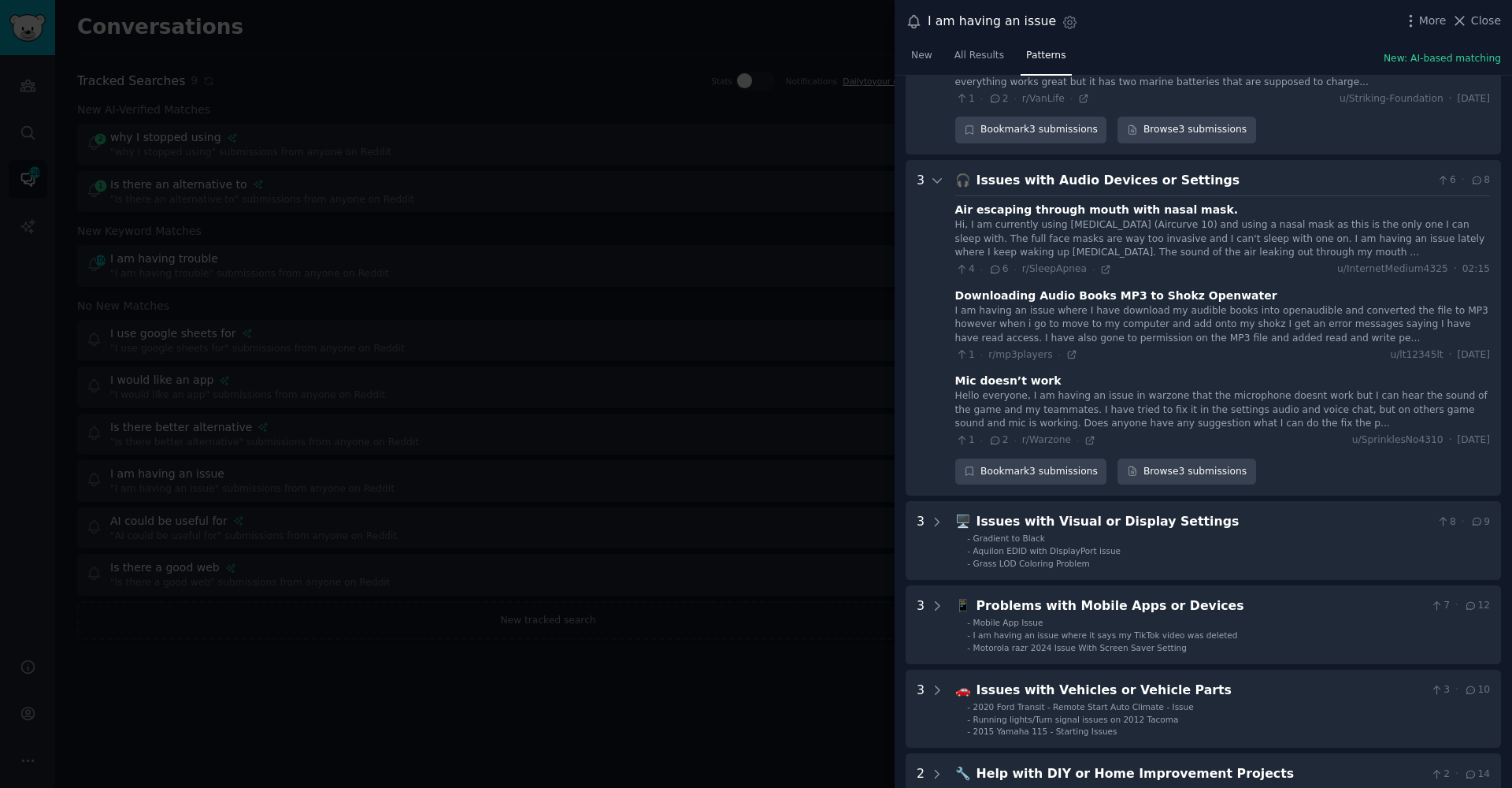
scroll to position [1718, 0]
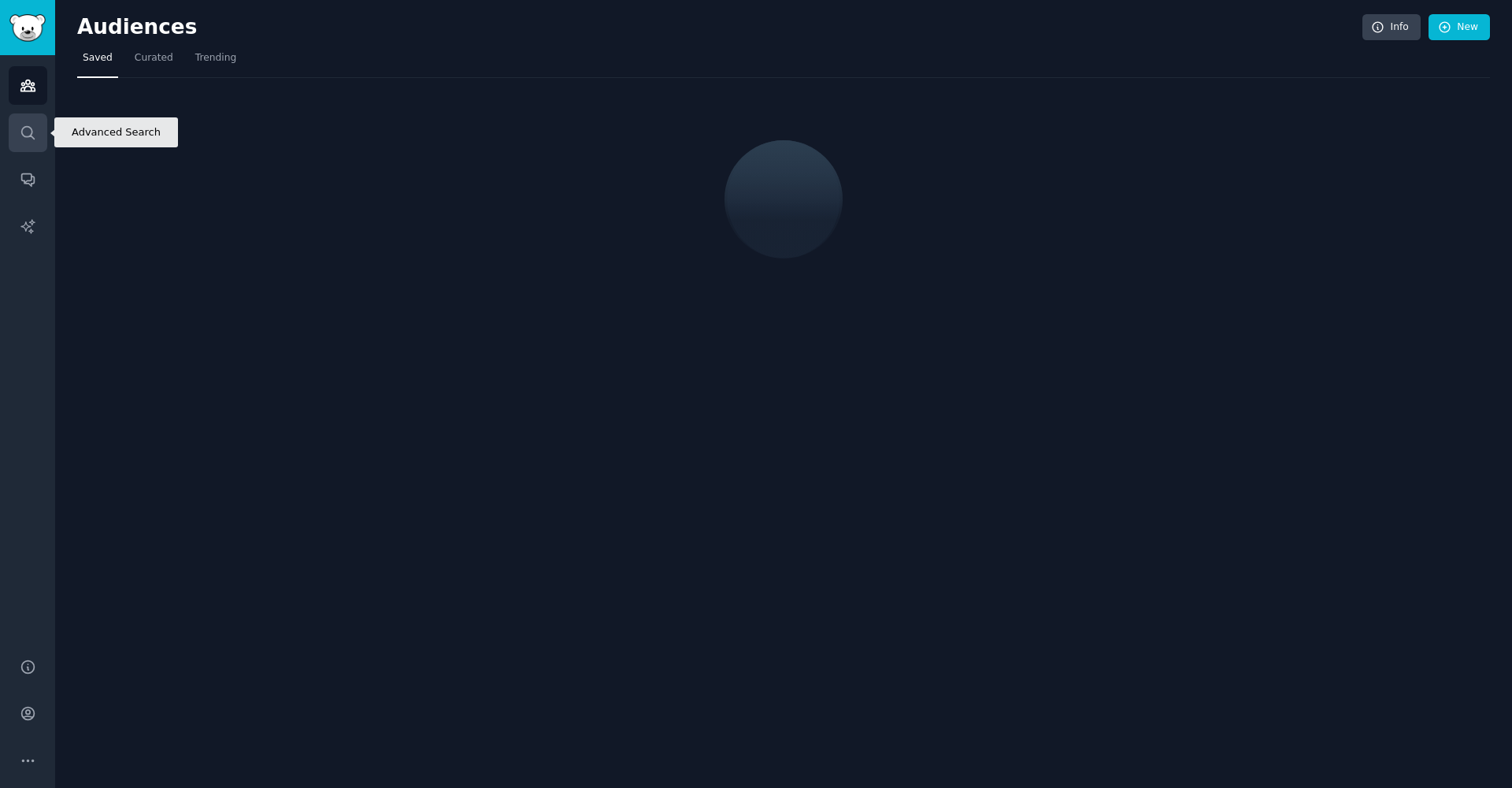
click at [31, 141] on icon "Sidebar" at bounding box center [28, 133] width 17 height 17
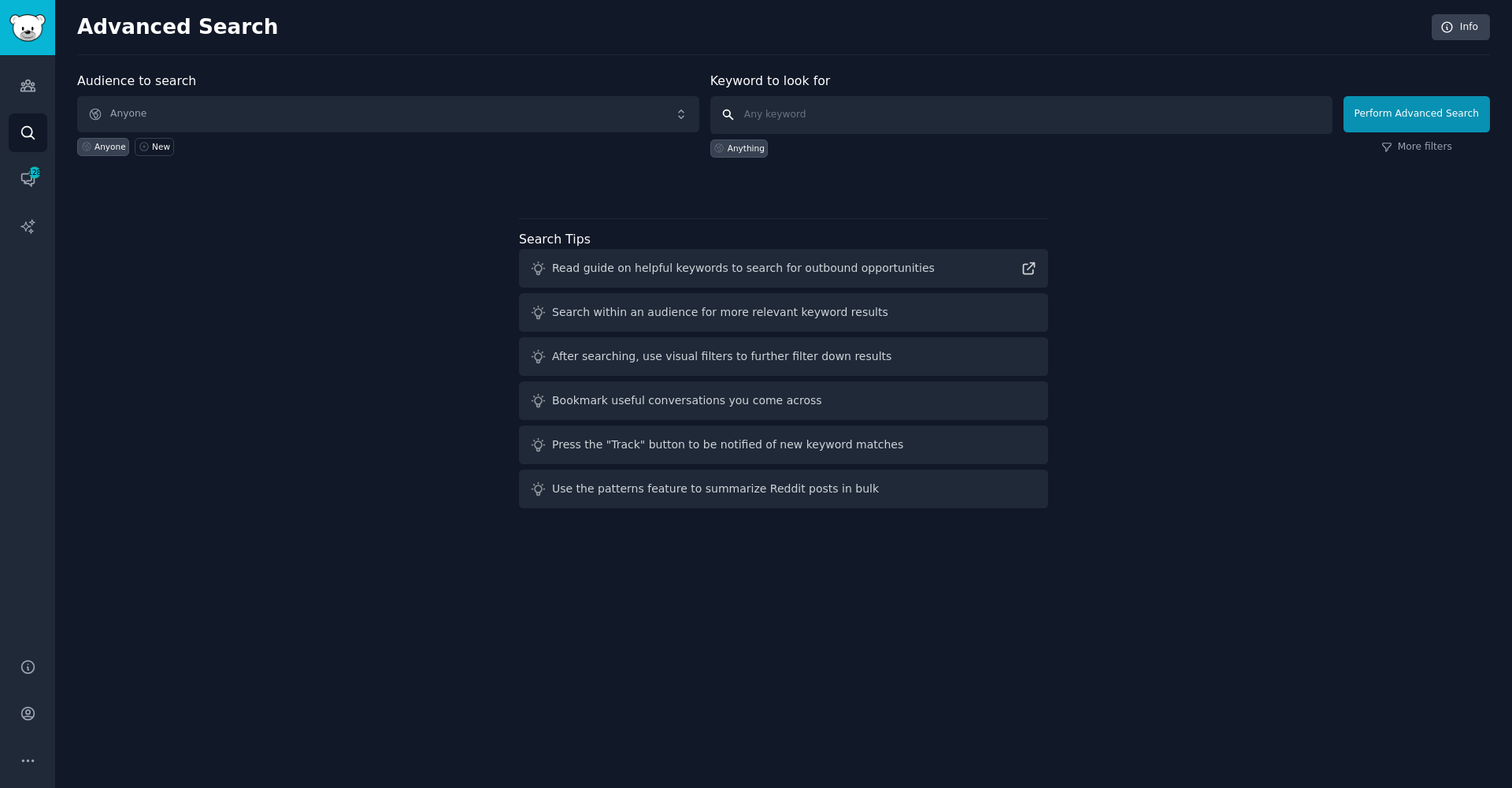
click at [882, 108] on input "text" at bounding box center [1021, 115] width 622 height 37
paste input "[URL][DOMAIN_NAME]"
type input "[URL][DOMAIN_NAME]"
click at [1432, 141] on link "More filters" at bounding box center [1416, 147] width 71 height 14
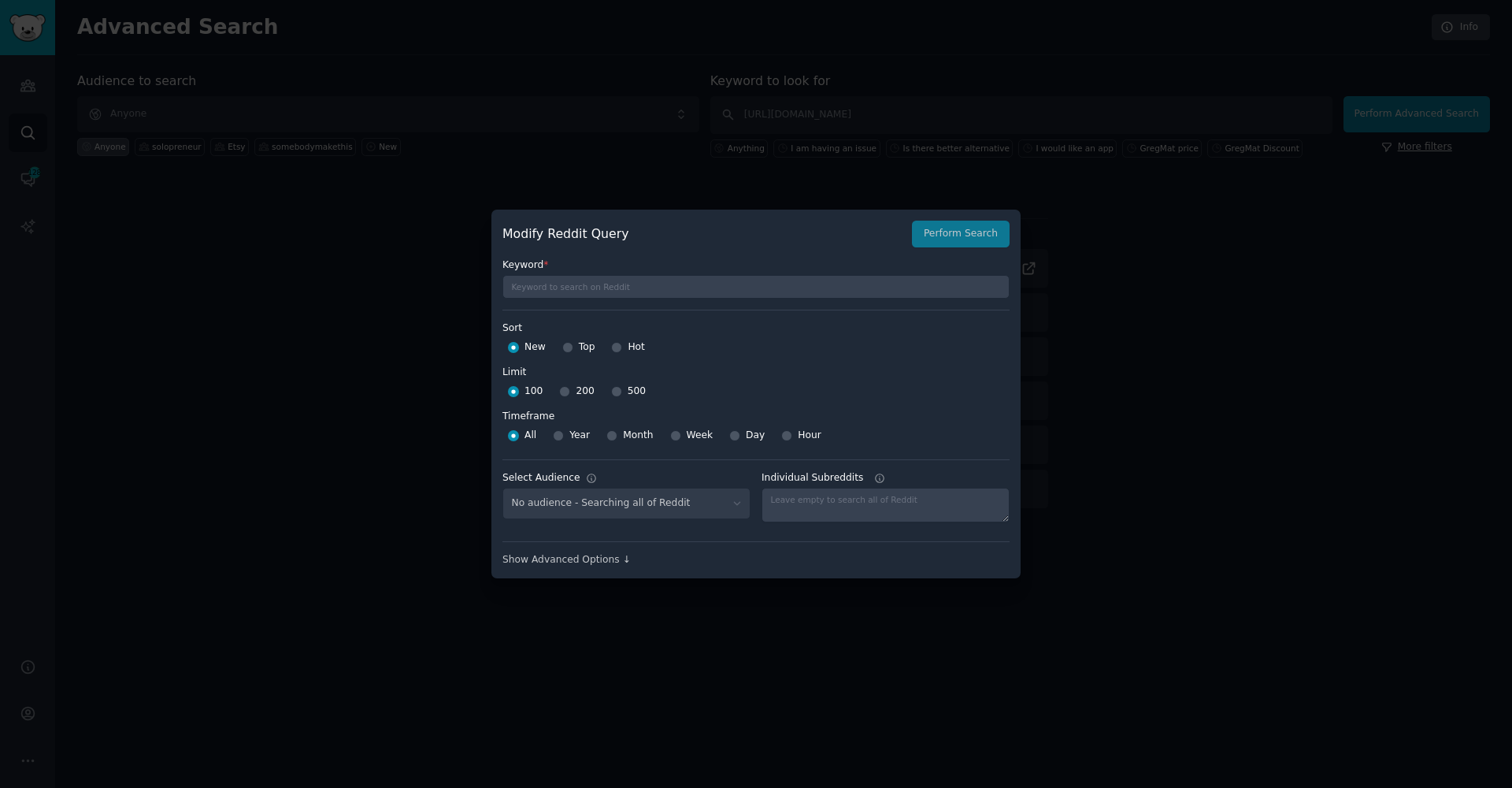
click at [1425, 121] on div at bounding box center [756, 394] width 1512 height 788
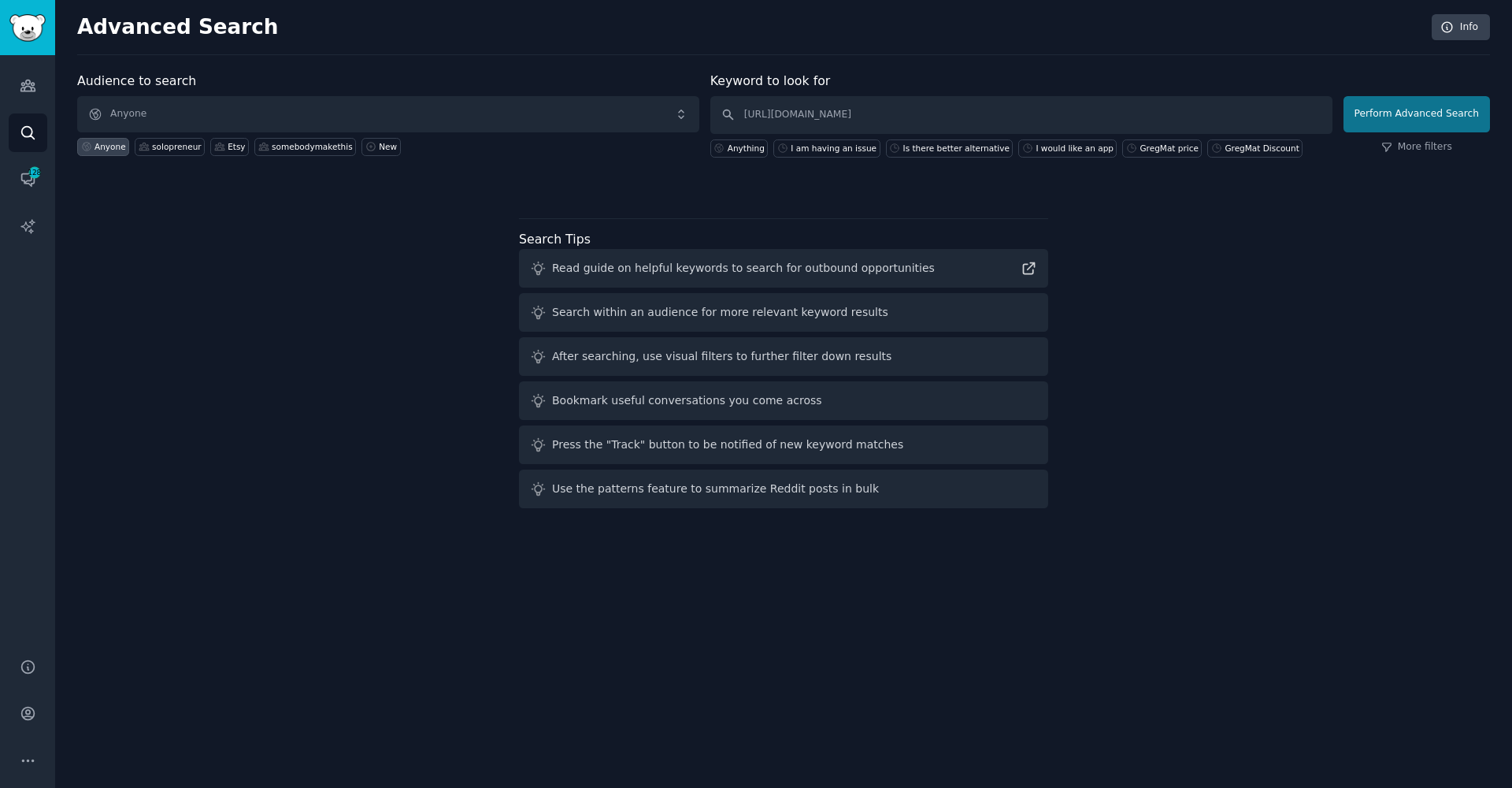
click at [1373, 109] on button "Perform Advanced Search" at bounding box center [1417, 115] width 146 height 37
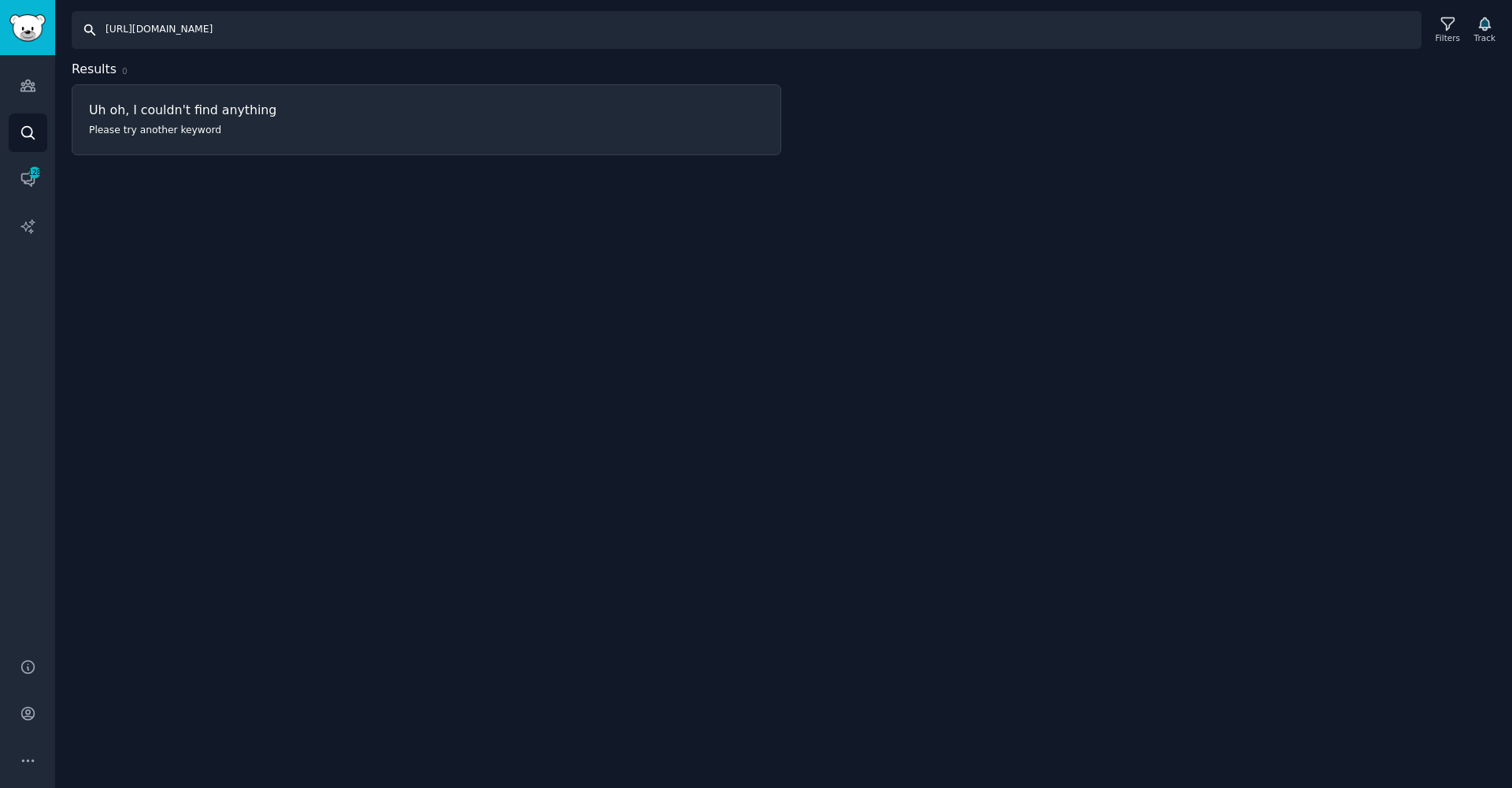
click at [225, 33] on input "[URL][DOMAIN_NAME]" at bounding box center [746, 29] width 1350 height 37
click at [114, 30] on input "[URL][DOMAIN_NAME]" at bounding box center [746, 29] width 1350 height 37
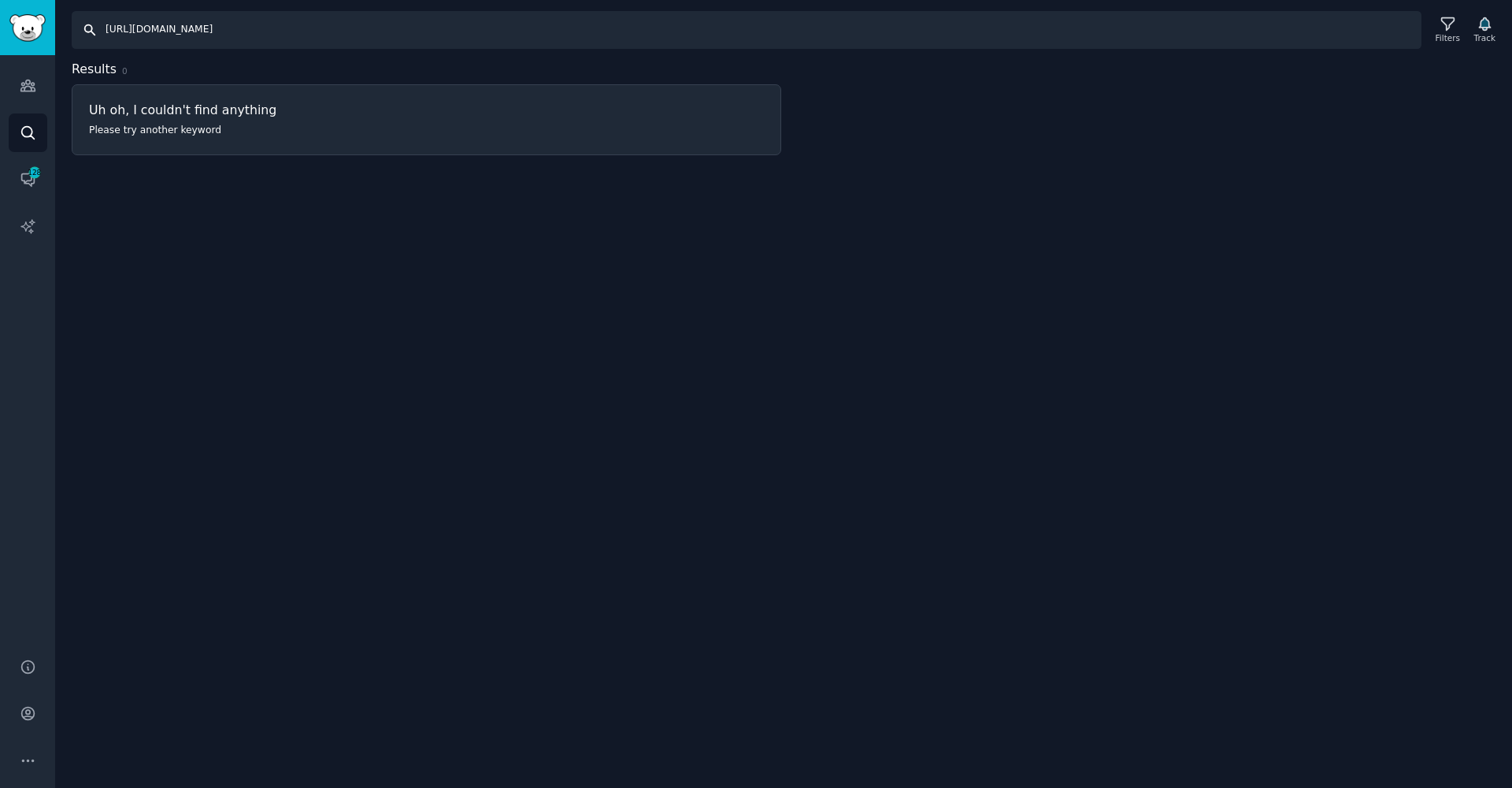
click at [114, 30] on input "[URL][DOMAIN_NAME]" at bounding box center [746, 29] width 1350 height 37
click at [130, 32] on input "[URL][DOMAIN_NAME]" at bounding box center [746, 29] width 1350 height 37
drag, startPoint x: 164, startPoint y: 31, endPoint x: 92, endPoint y: 32, distance: 72.0
click at [92, 32] on input "[URL][DOMAIN_NAME]" at bounding box center [746, 29] width 1350 height 37
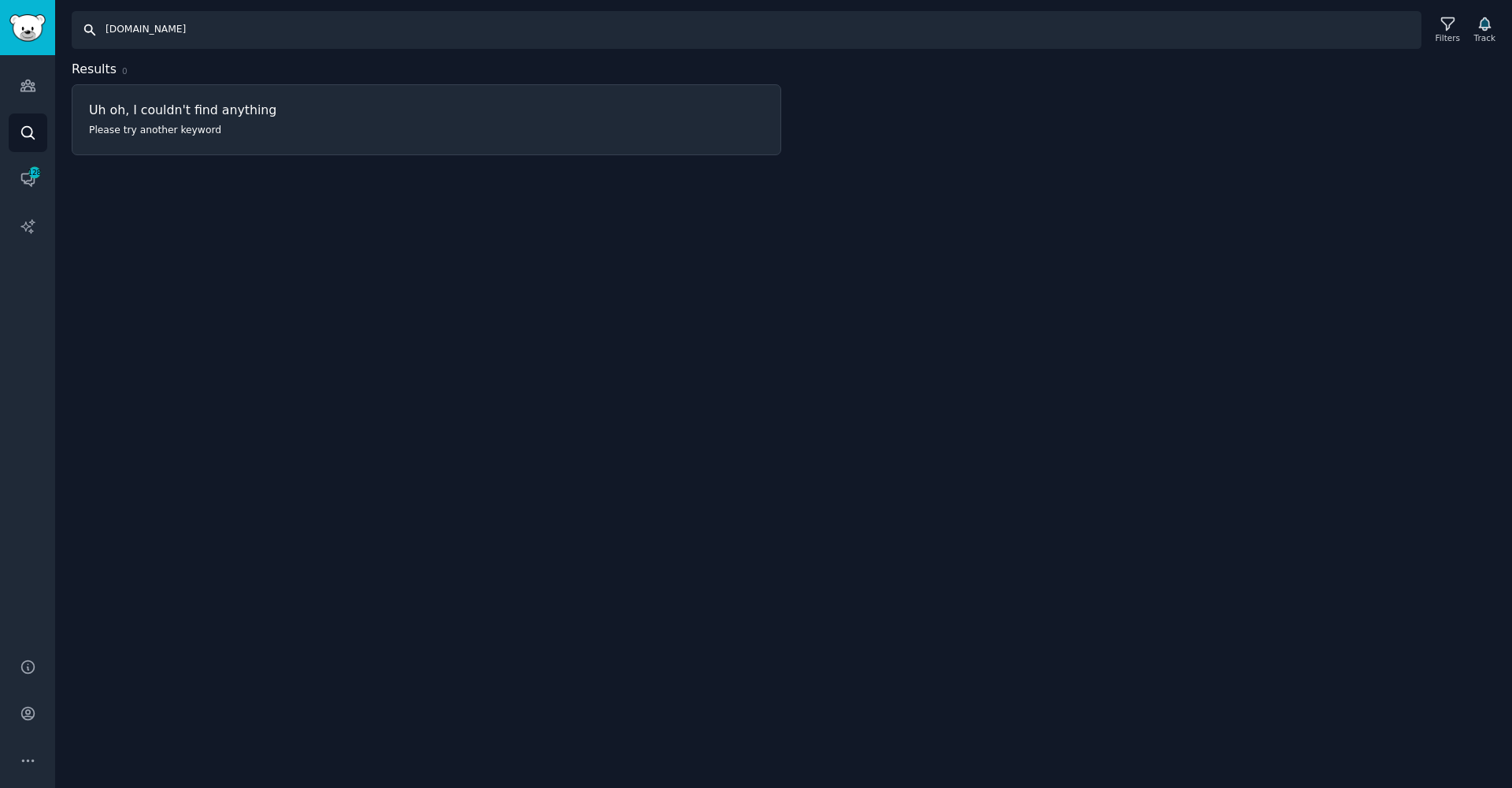
type input "[DOMAIN_NAME]"
click at [166, 31] on input "[DOMAIN_NAME]" at bounding box center [746, 29] width 1350 height 37
click at [16, 97] on link "Audiences" at bounding box center [27, 86] width 38 height 38
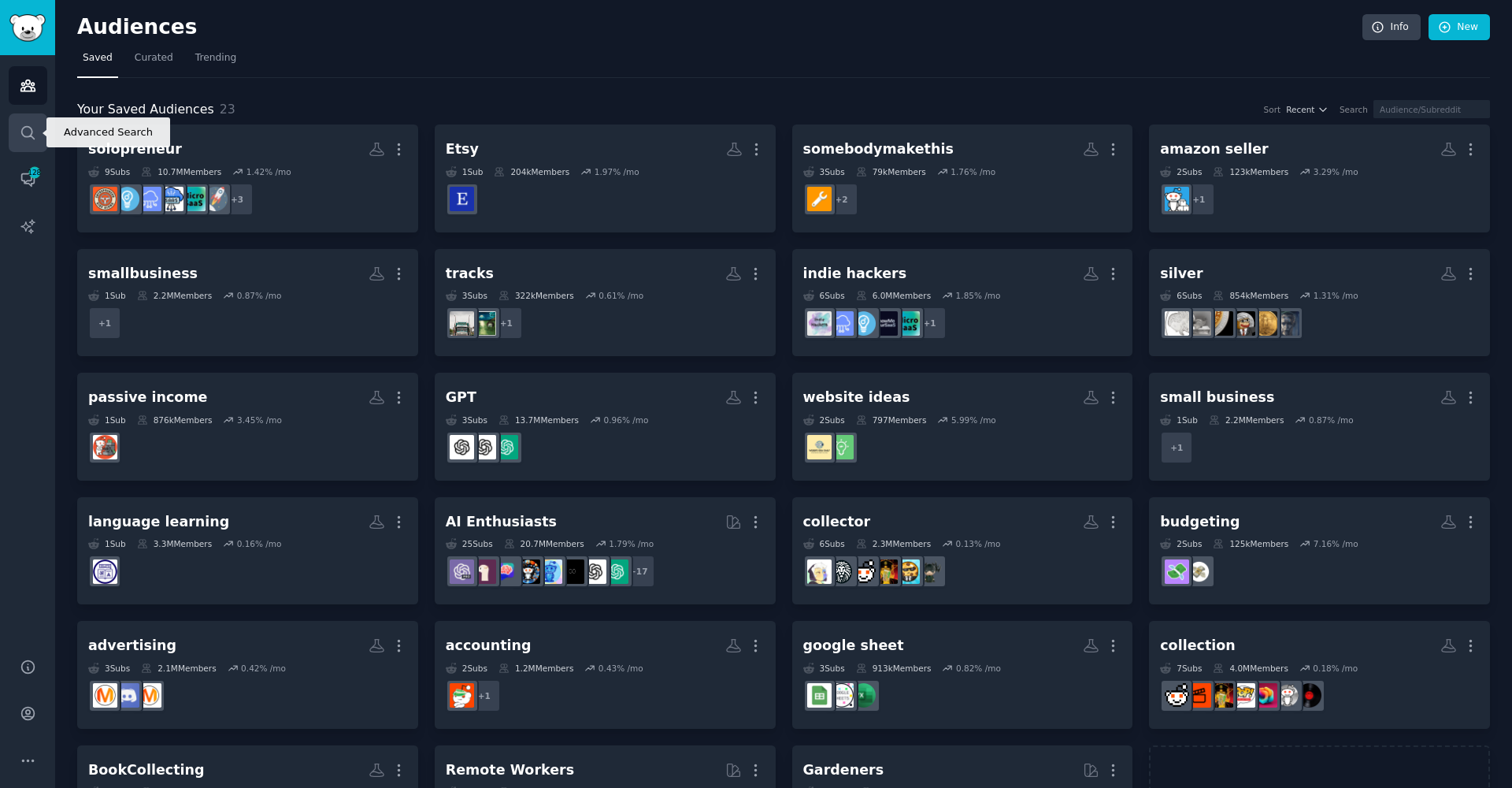
click at [25, 130] on icon "Sidebar" at bounding box center [28, 133] width 17 height 17
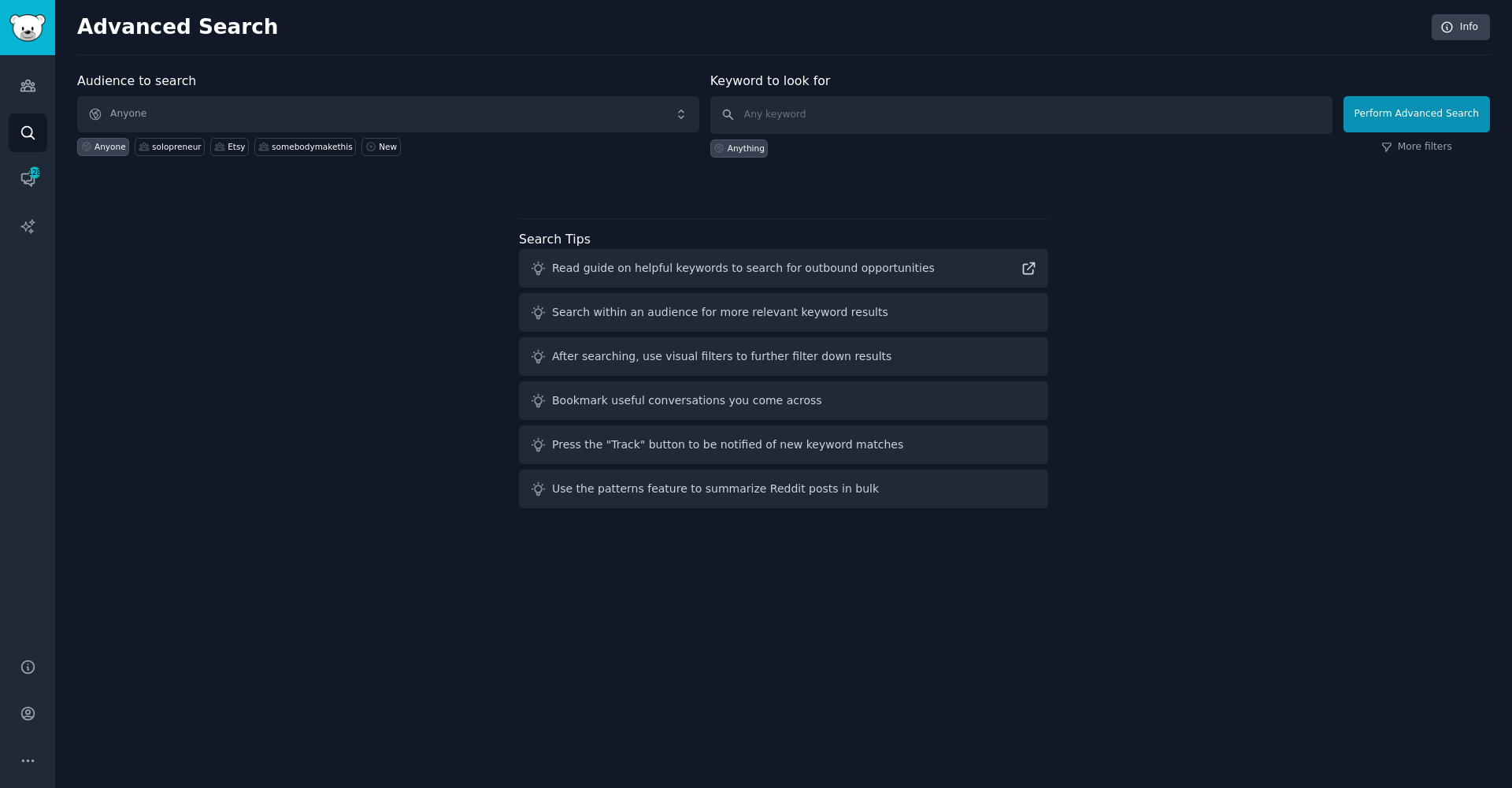
click at [25, 130] on icon "Sidebar" at bounding box center [28, 133] width 17 height 17
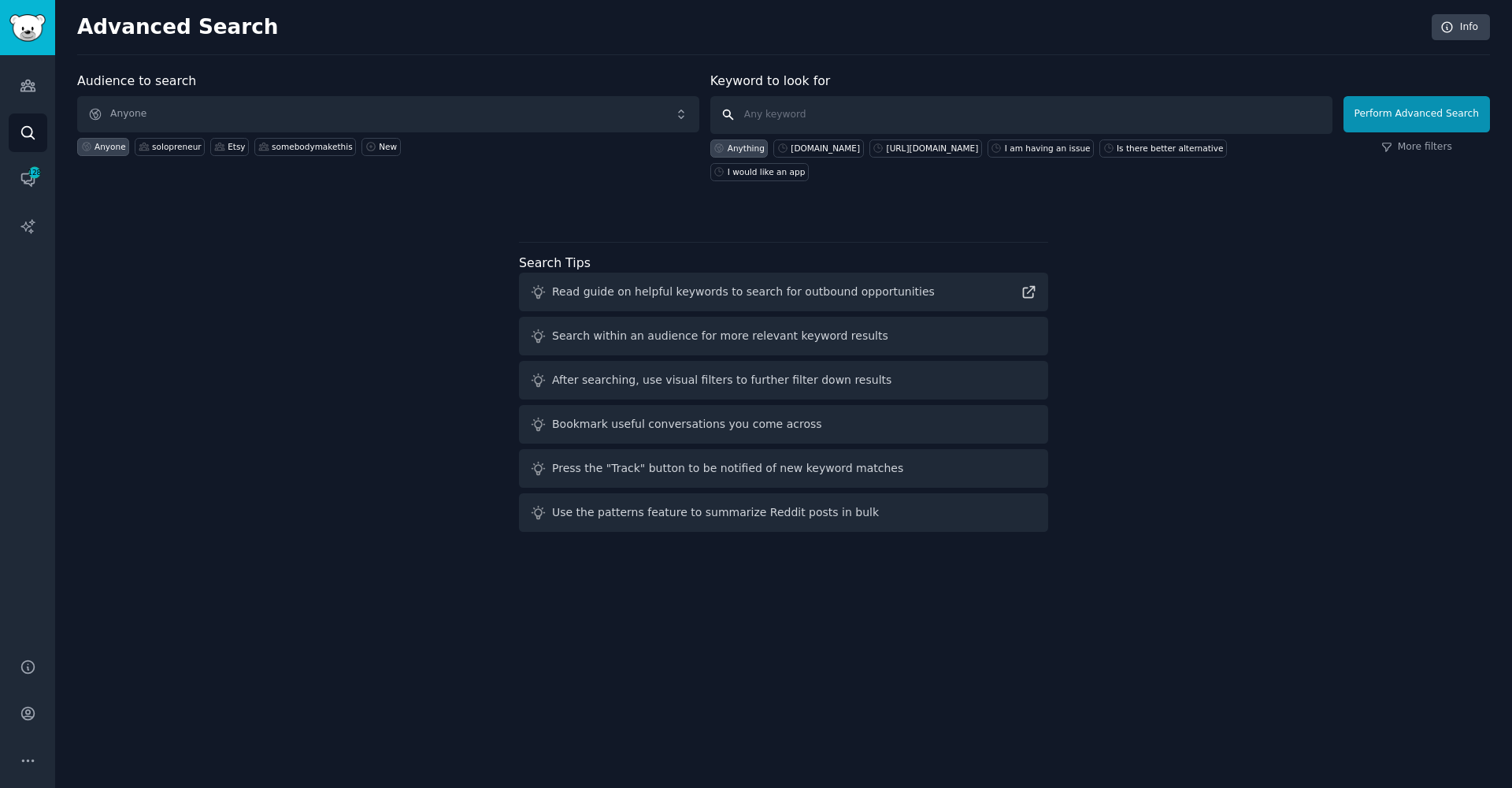
click at [798, 112] on input "text" at bounding box center [1021, 115] width 622 height 37
type input "track your lab"
click at [1419, 113] on button "Perform Advanced Search" at bounding box center [1417, 115] width 146 height 37
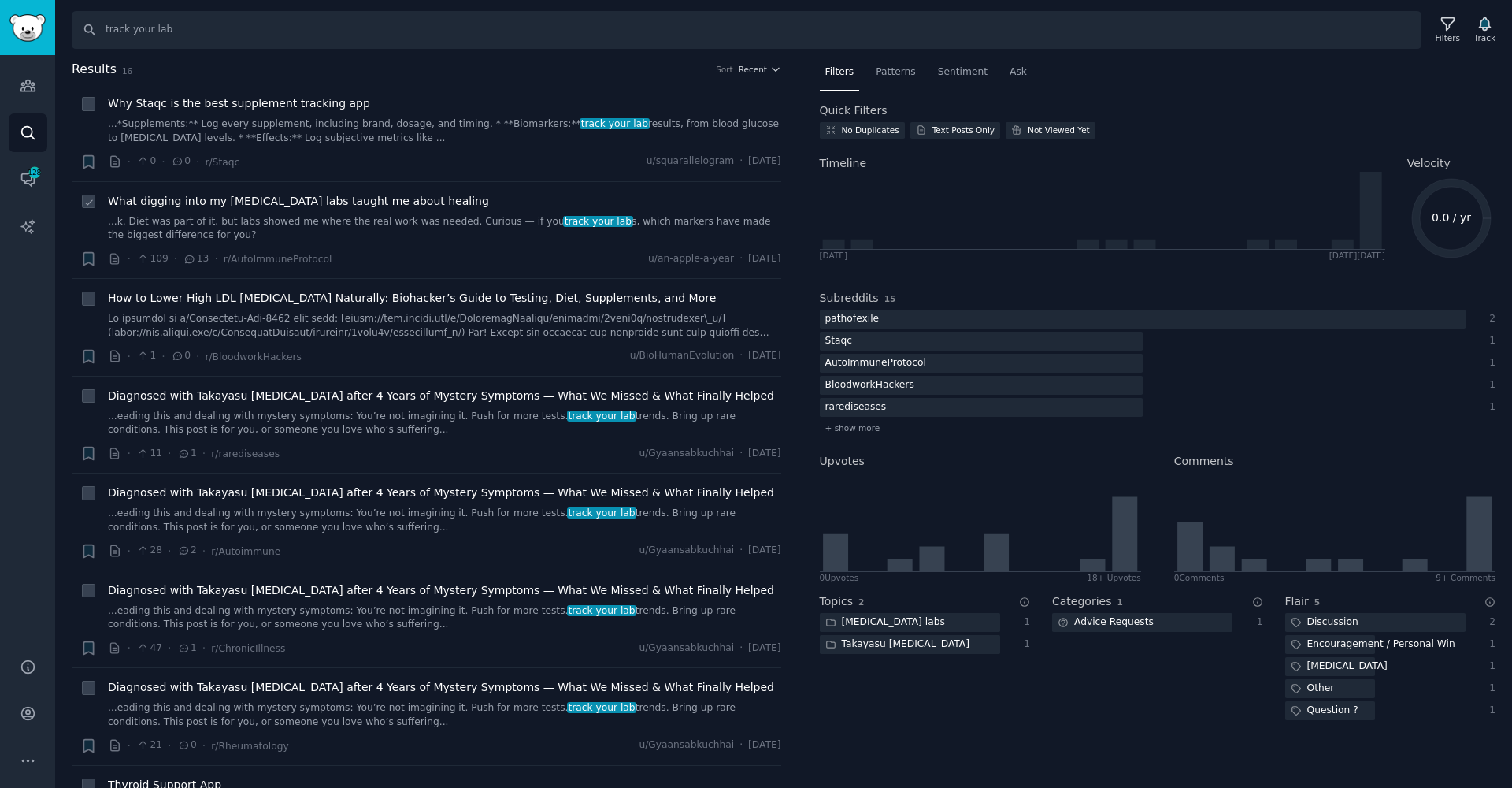
click at [436, 245] on div "What digging into my [MEDICAL_DATA] labs taught me about healing ...k. Diet was…" at bounding box center [445, 230] width 674 height 75
click at [403, 218] on link "...k. Diet was part of it, but labs showed me where the real work was needed. C…" at bounding box center [445, 229] width 674 height 27
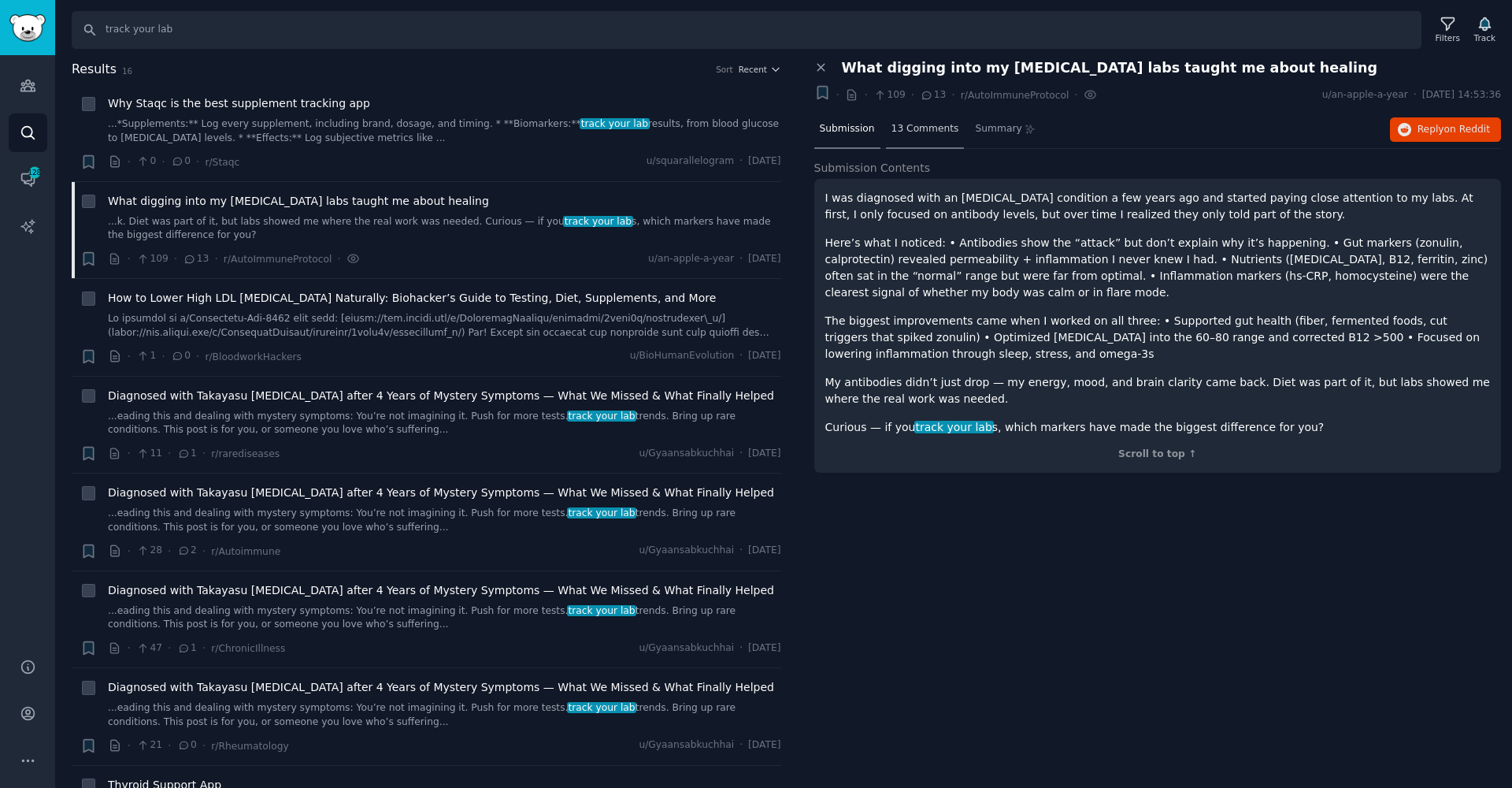
click at [909, 116] on div "13 Comments" at bounding box center [925, 130] width 79 height 37
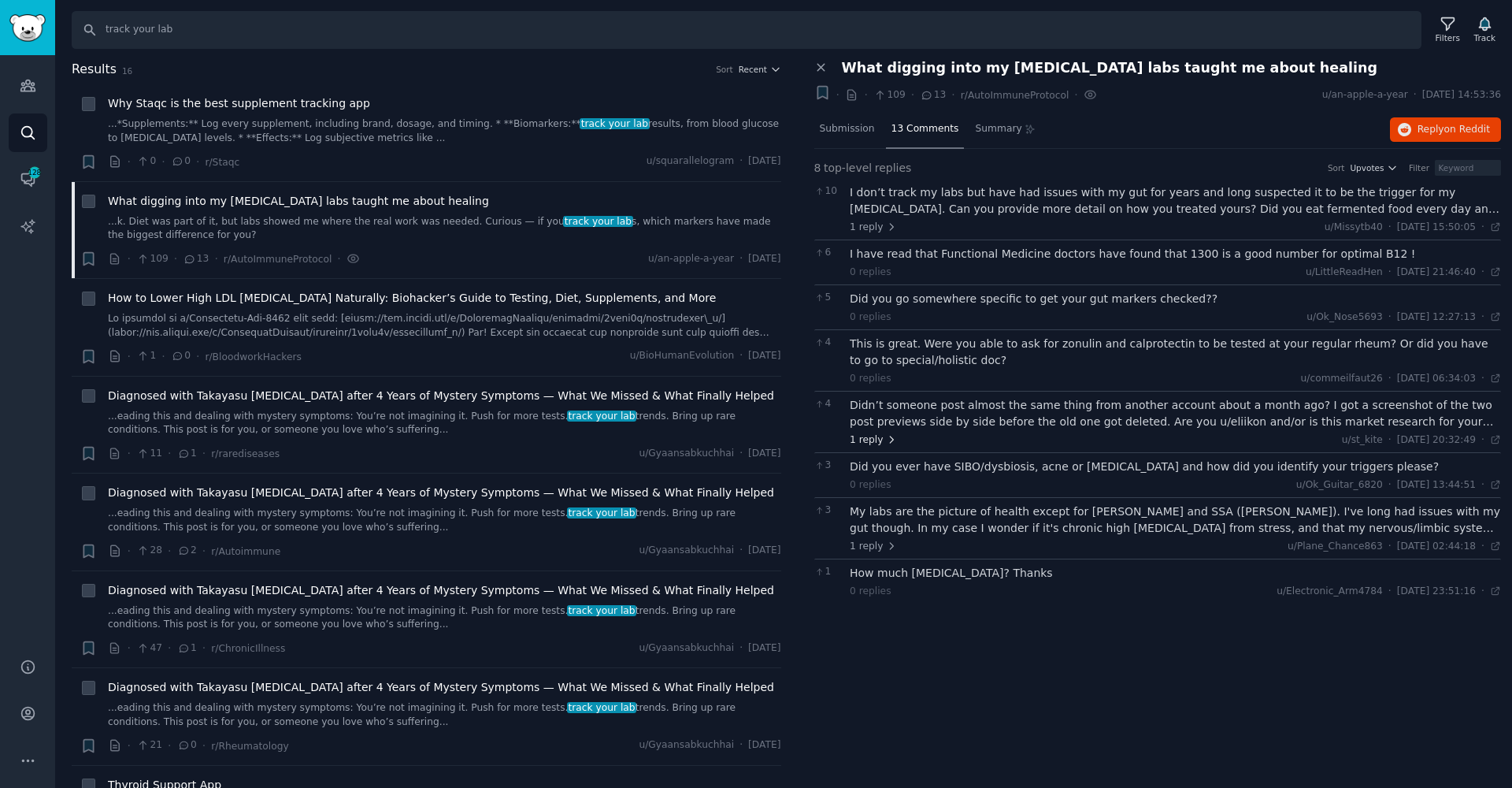
click at [863, 435] on span "1 reply" at bounding box center [873, 440] width 47 height 14
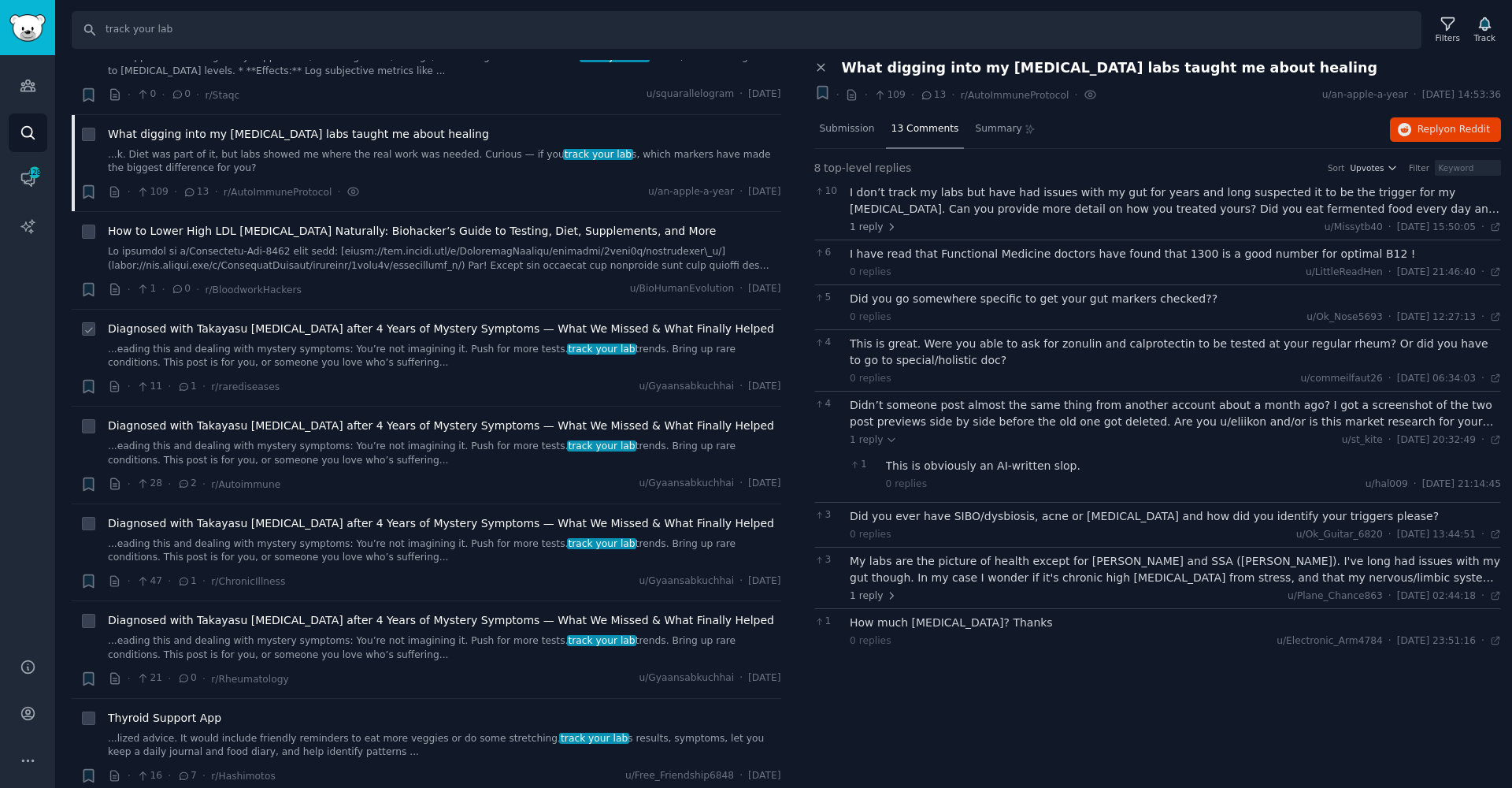
scroll to position [64, 0]
click at [368, 364] on link "...eading this and dealing with mystery symptoms: You’re not imagining it. Push…" at bounding box center [445, 359] width 674 height 27
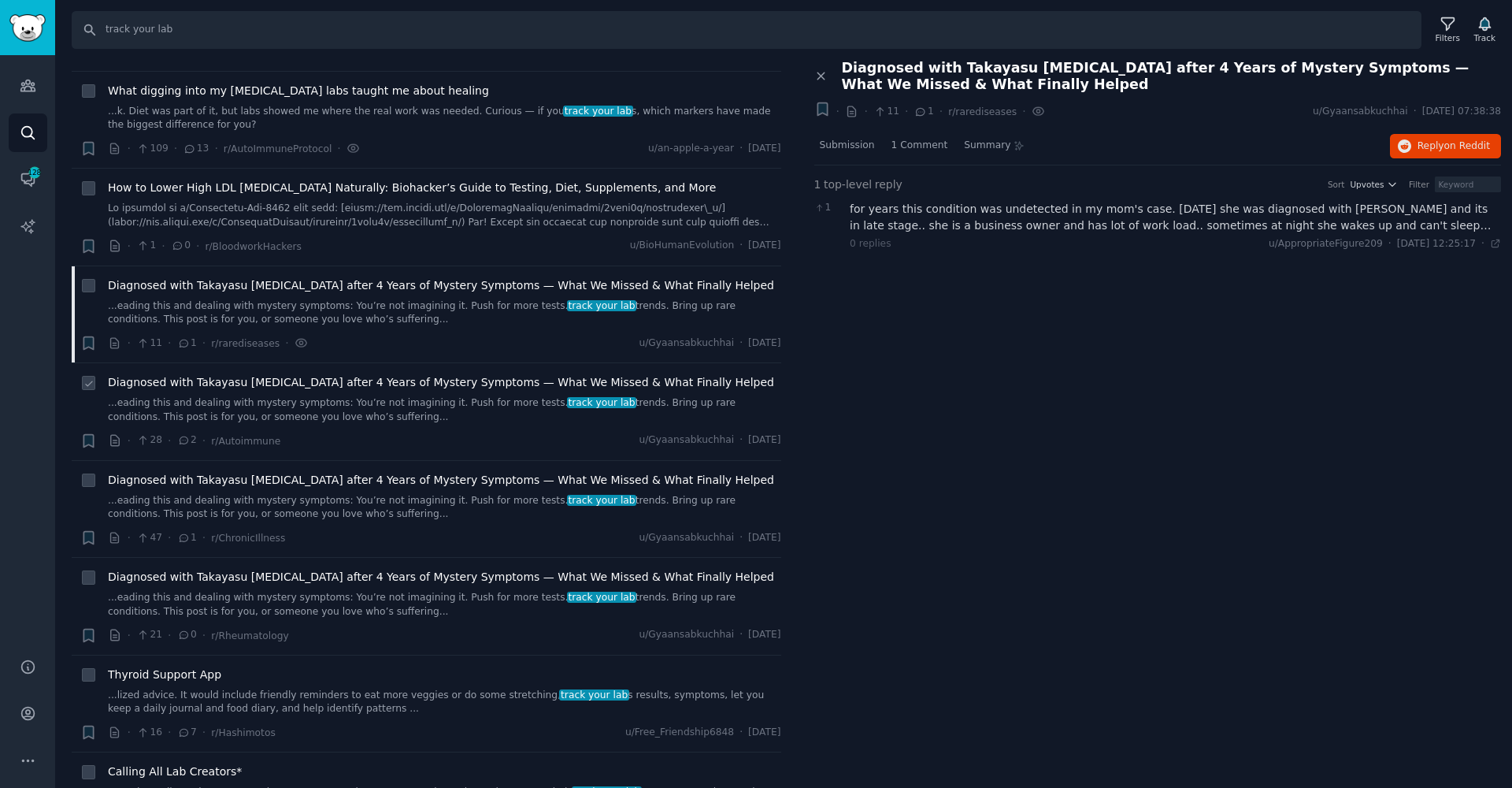
scroll to position [112, 0]
click at [398, 399] on link "...eading this and dealing with mystery symptoms: You’re not imagining it. Push…" at bounding box center [445, 409] width 674 height 27
drag, startPoint x: 1149, startPoint y: 68, endPoint x: 1173, endPoint y: 66, distance: 24.1
click at [1173, 66] on span "Diagnosed with Takayasu [MEDICAL_DATA] after 4 Years of Mystery Symptoms — What…" at bounding box center [1172, 77] width 660 height 33
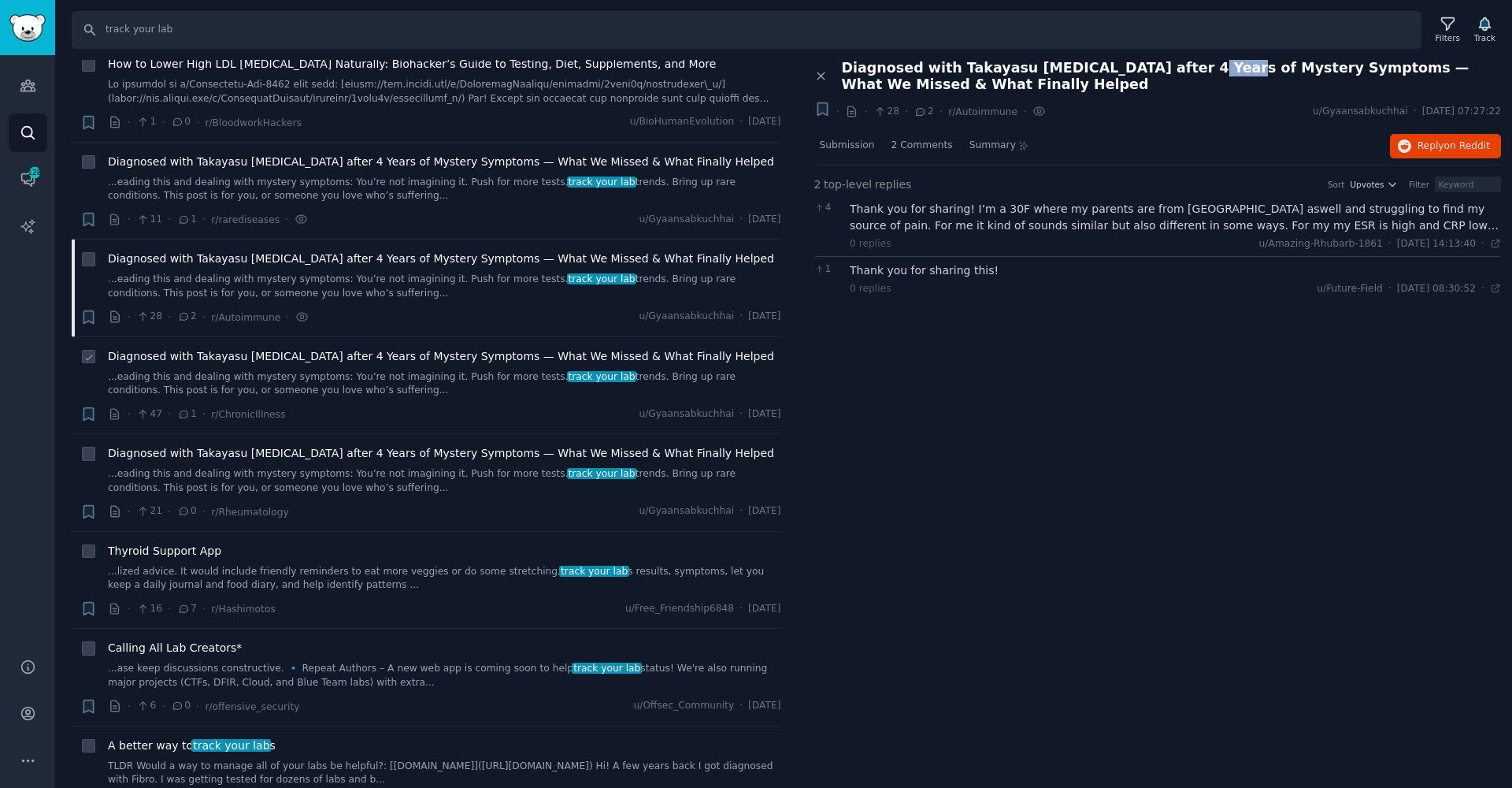
scroll to position [233, 0]
click at [478, 364] on div "Diagnosed with Takayasu [MEDICAL_DATA] after 4 Years of Mystery Symptoms — What…" at bounding box center [445, 374] width 674 height 50
click at [455, 338] on li "+ Diagnosed with Takayasu [MEDICAL_DATA] after 4 Years of Mystery Symptoms — Wh…" at bounding box center [426, 386] width 709 height 97
click at [455, 354] on span "Diagnosed with Takayasu [MEDICAL_DATA] after 4 Years of Mystery Symptoms — What…" at bounding box center [441, 358] width 666 height 17
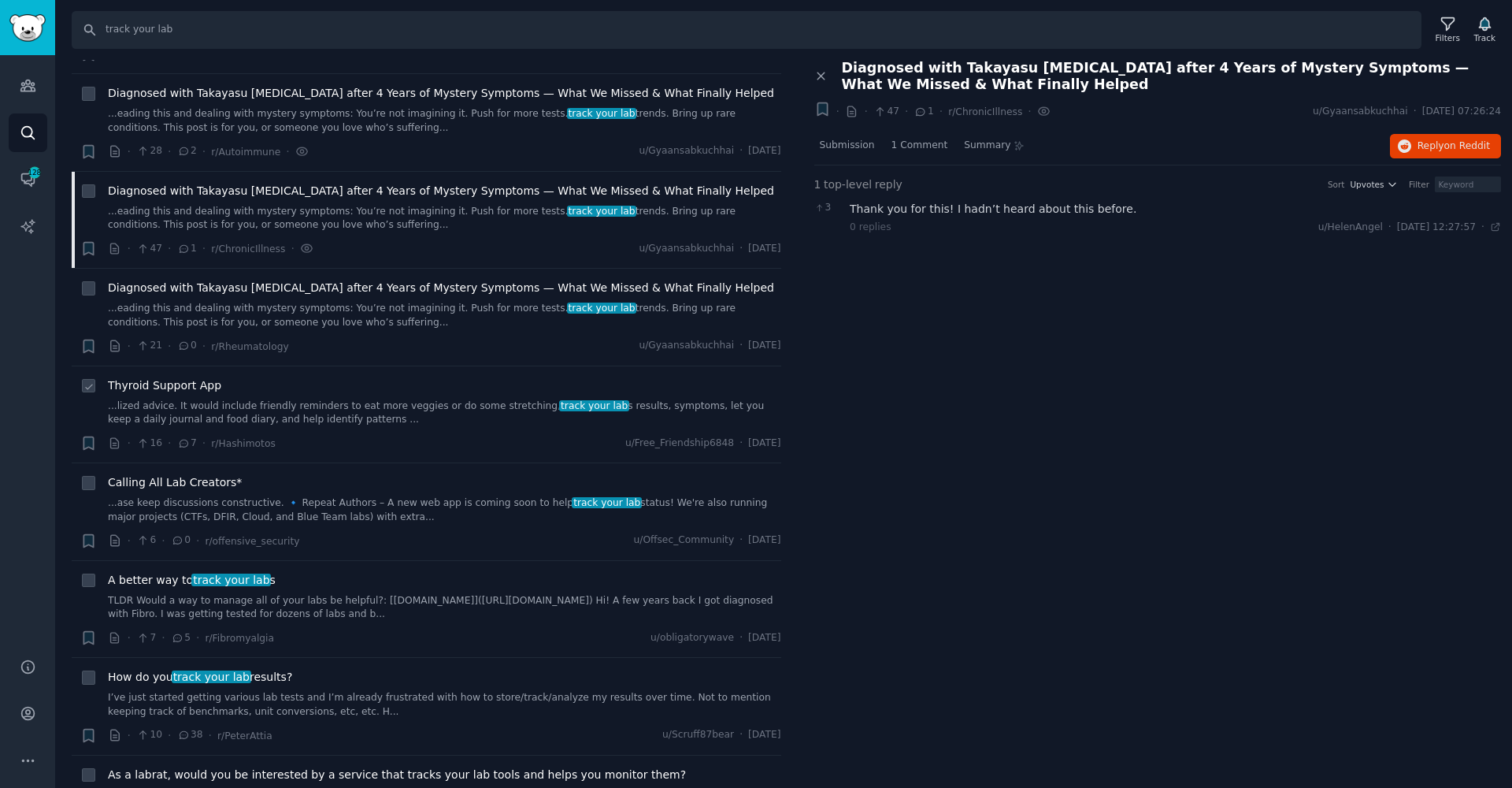
scroll to position [397, 0]
click at [403, 416] on link "...lized advice. It would include friendly reminders to eat more veggies or do …" at bounding box center [445, 415] width 674 height 27
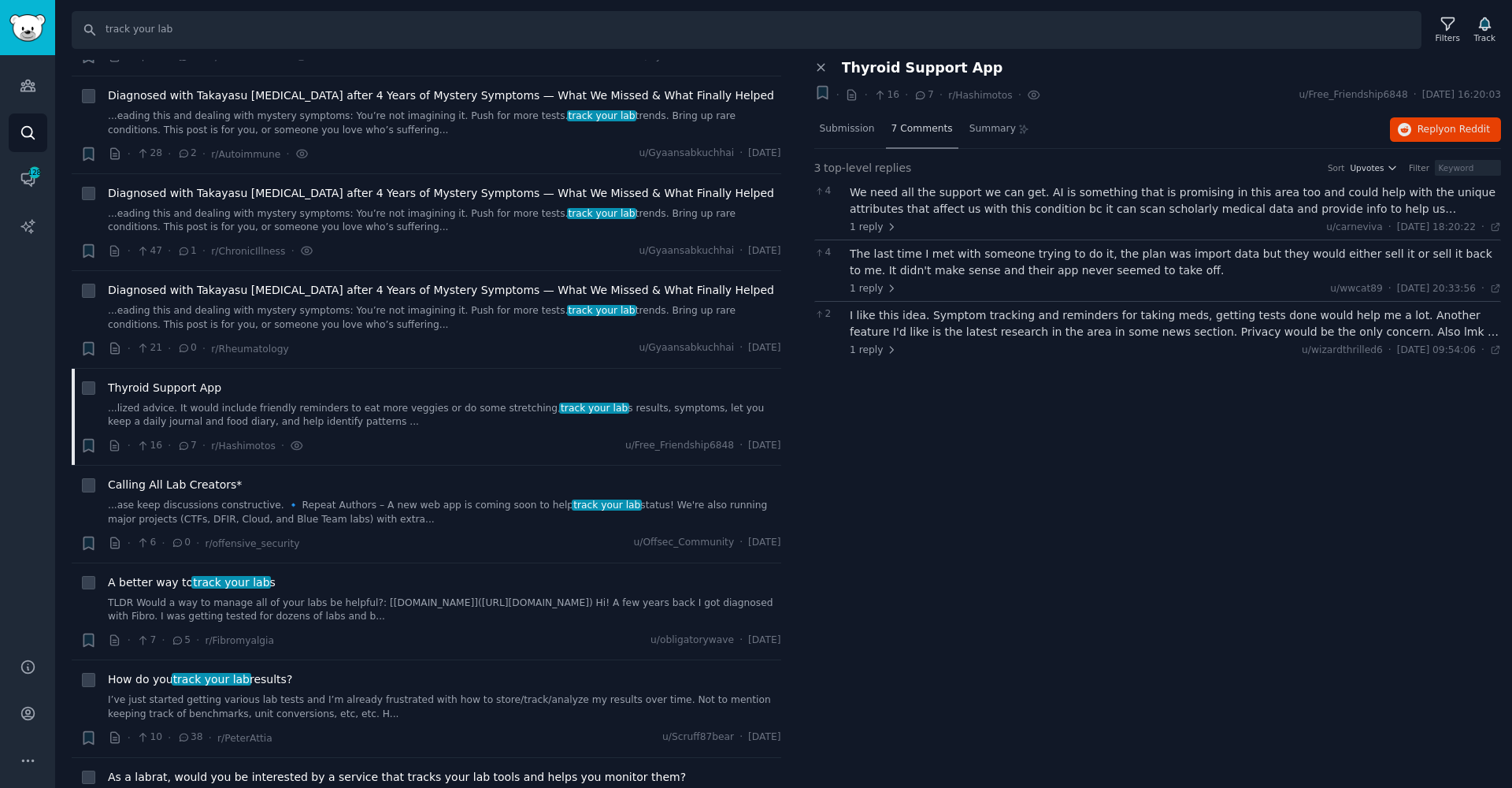
click at [892, 128] on span "7 Comments" at bounding box center [922, 129] width 62 height 14
click at [908, 129] on span "7 Comments" at bounding box center [922, 129] width 62 height 14
click at [988, 132] on span "Summary" at bounding box center [993, 129] width 47 height 14
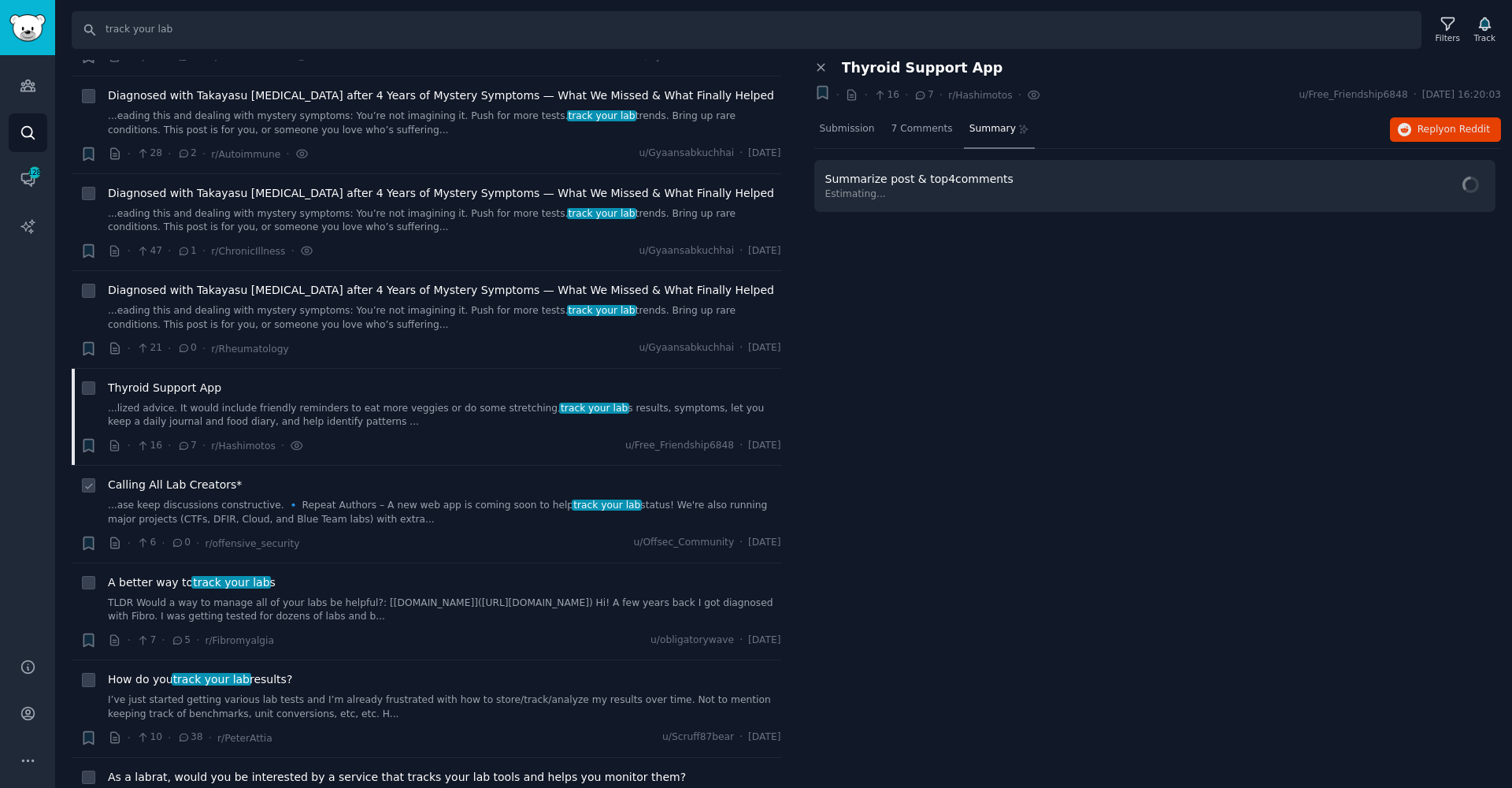
click at [485, 480] on div "Calling All Lab Creators*" at bounding box center [445, 485] width 674 height 17
click at [482, 504] on link "...ase keep discussions constructive. 🔹 Repeat Authors – A new web app is comin…" at bounding box center [445, 512] width 674 height 27
click at [264, 598] on link "TLDR Would a way to manage all of your labs be helpful?: [[DOMAIN_NAME]]([URL][…" at bounding box center [445, 610] width 674 height 27
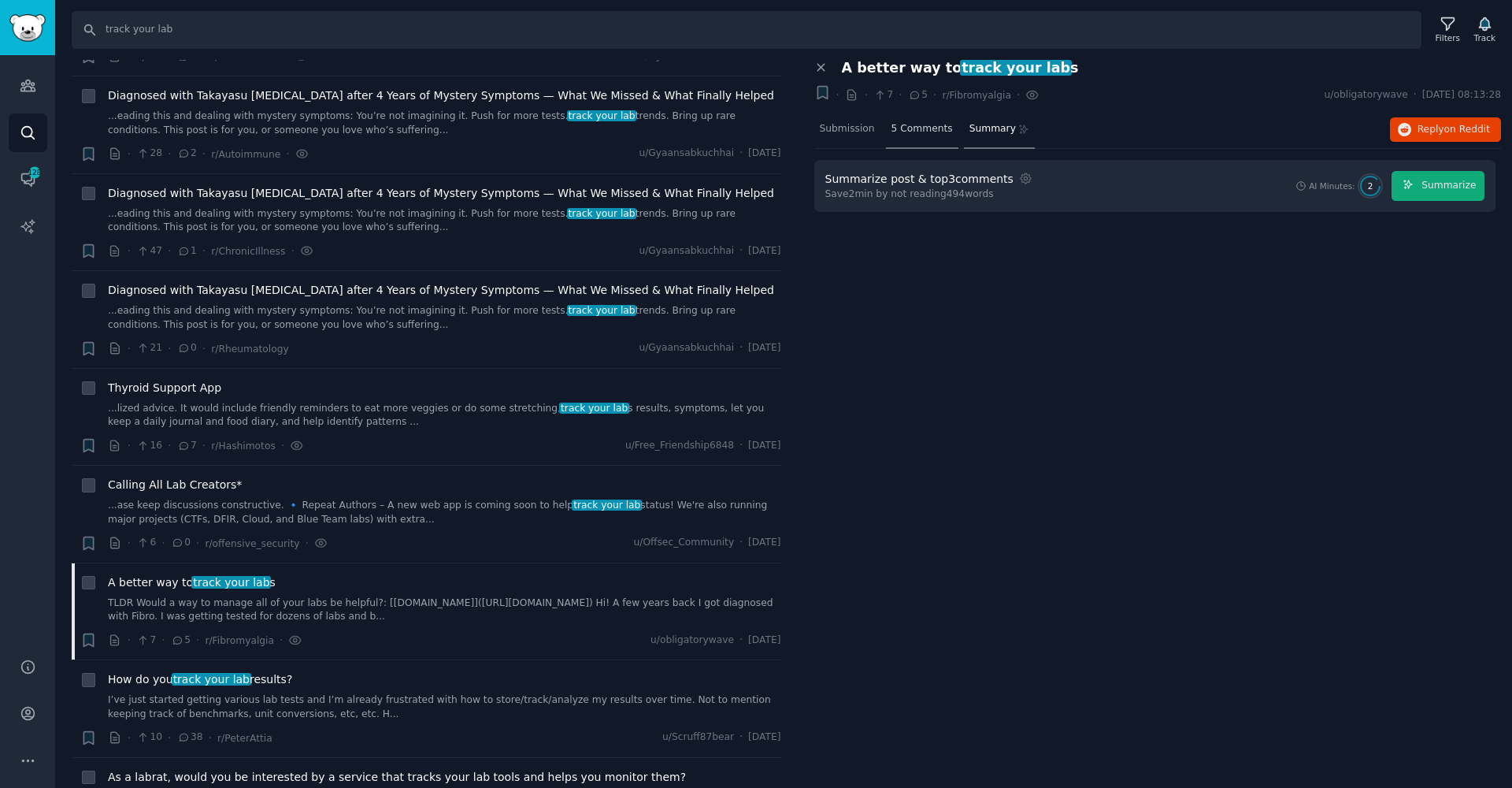
click at [931, 131] on span "5 Comments" at bounding box center [922, 129] width 62 height 14
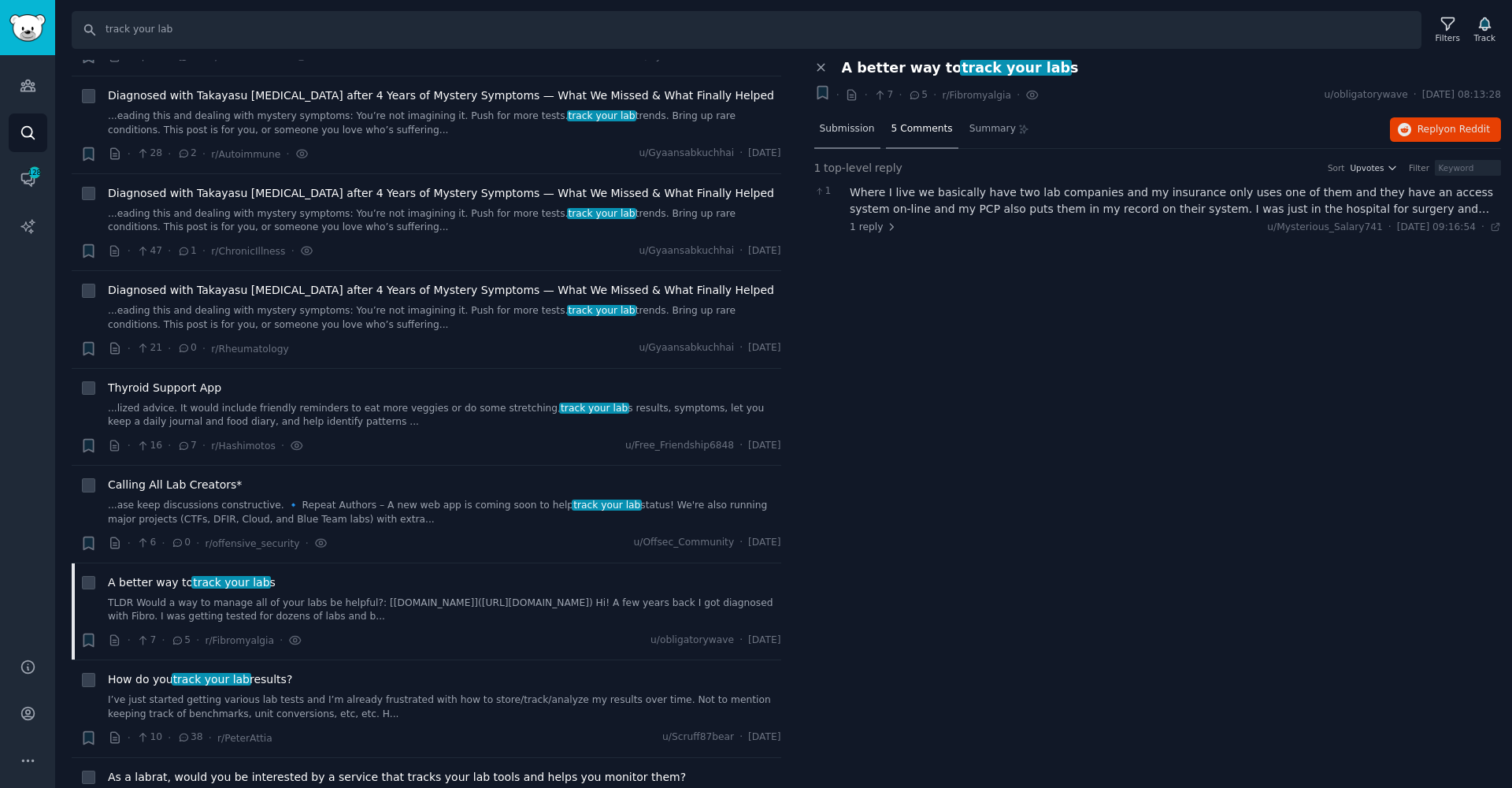
click at [844, 136] on div "Submission" at bounding box center [847, 130] width 67 height 37
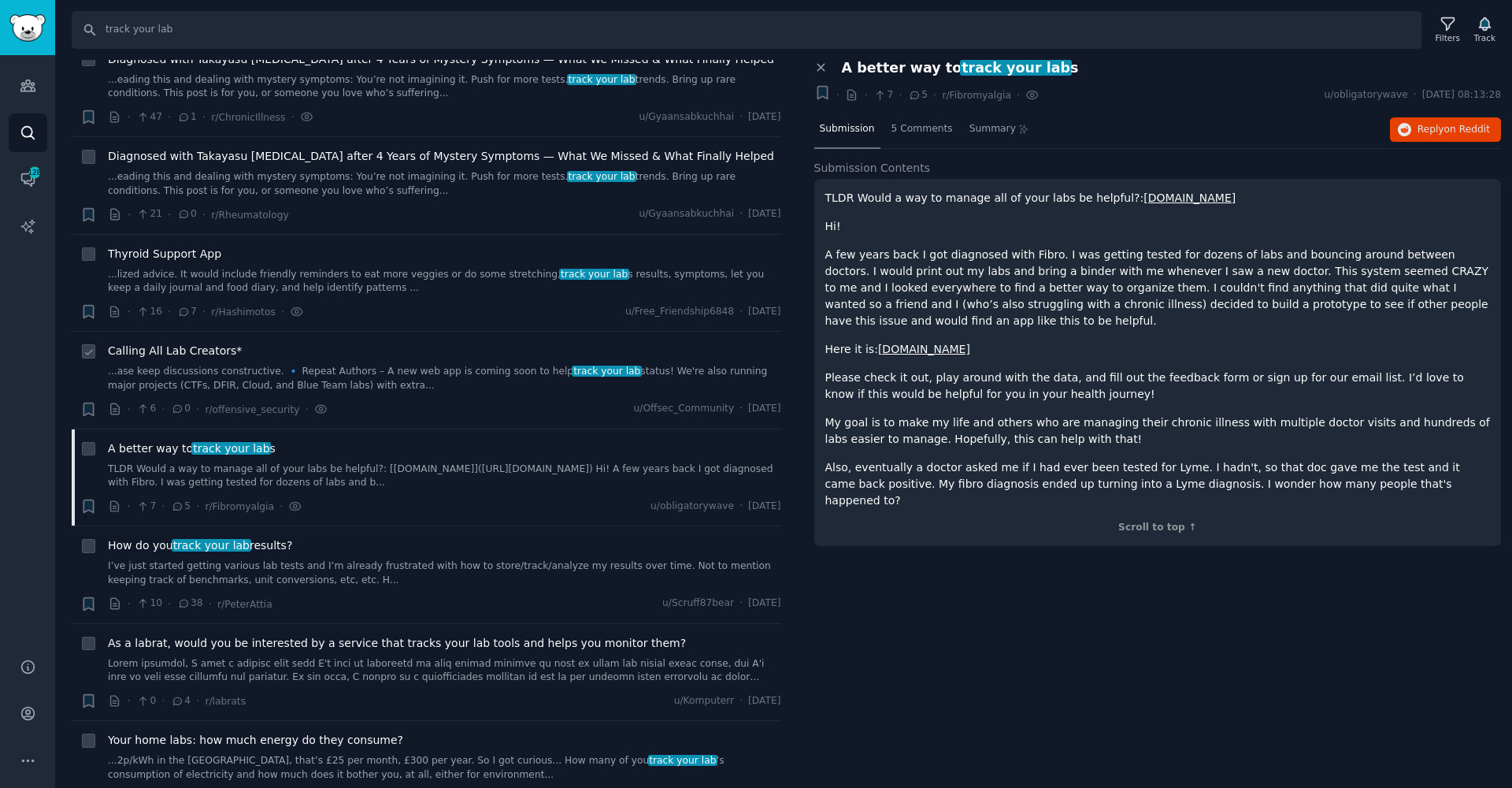
scroll to position [645, 0]
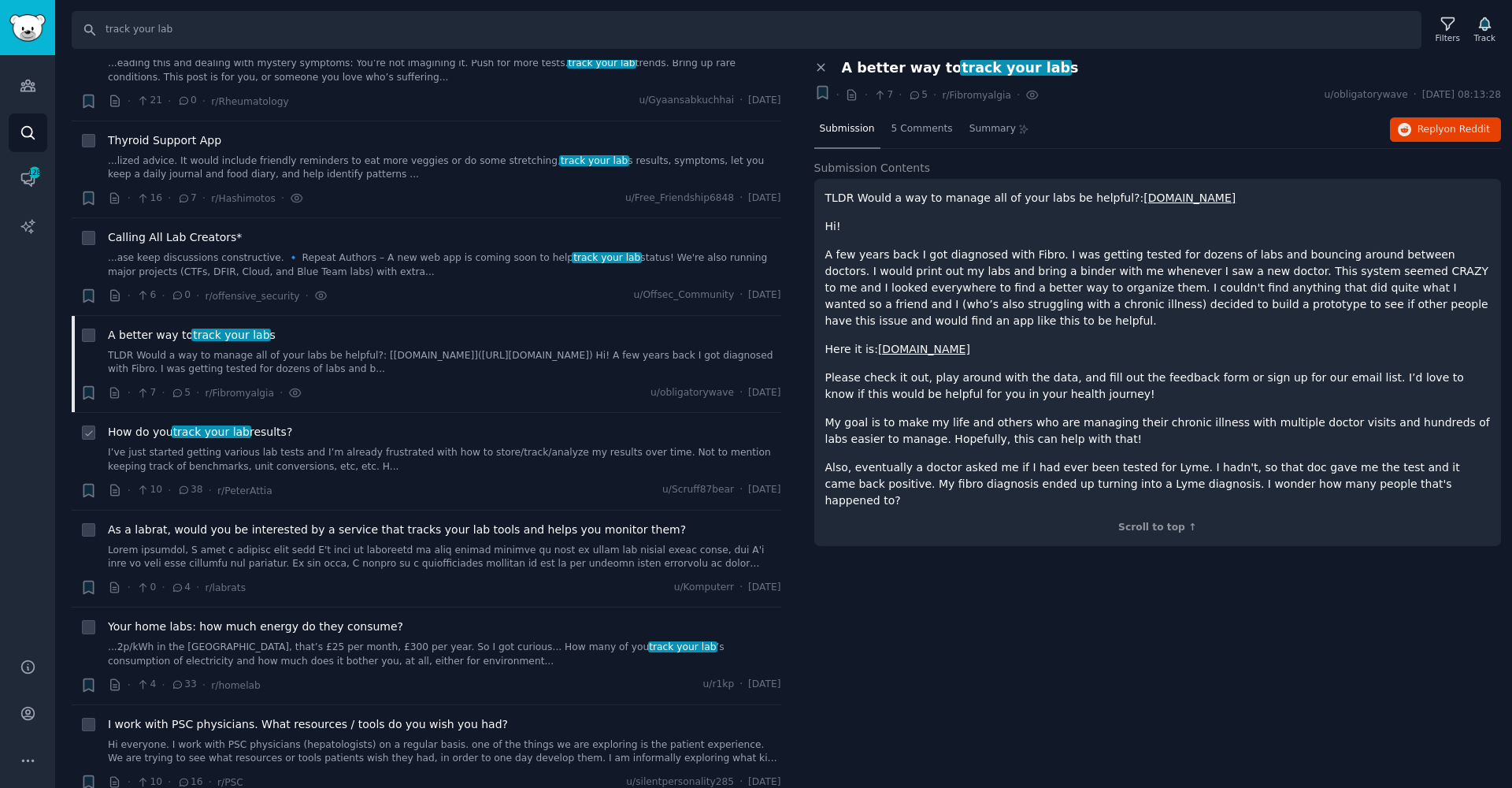
click at [292, 446] on link "I’ve just started getting various lab tests and I’m already frustrated with how…" at bounding box center [445, 459] width 674 height 27
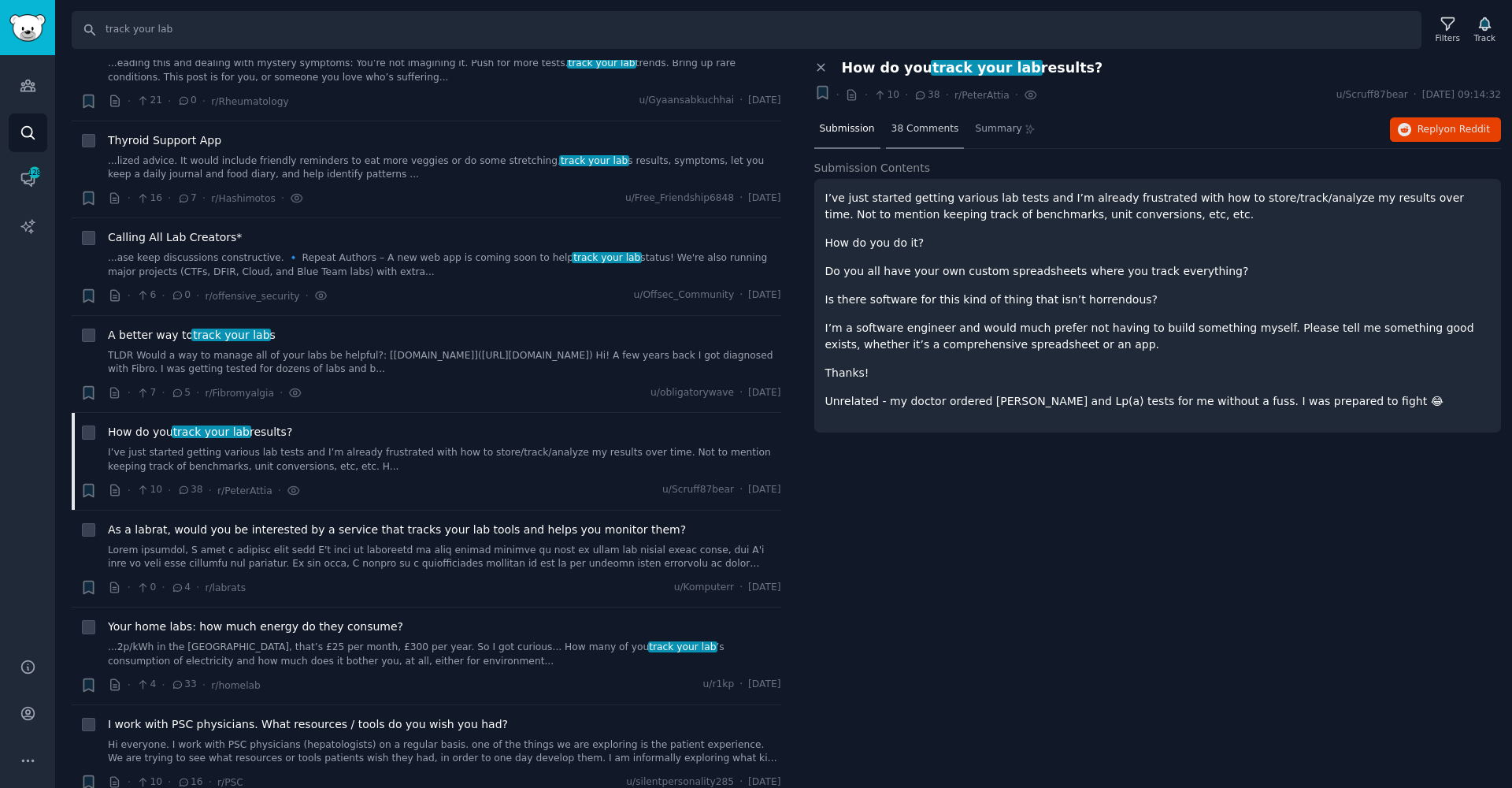
click at [931, 126] on span "38 Comments" at bounding box center [925, 129] width 67 height 14
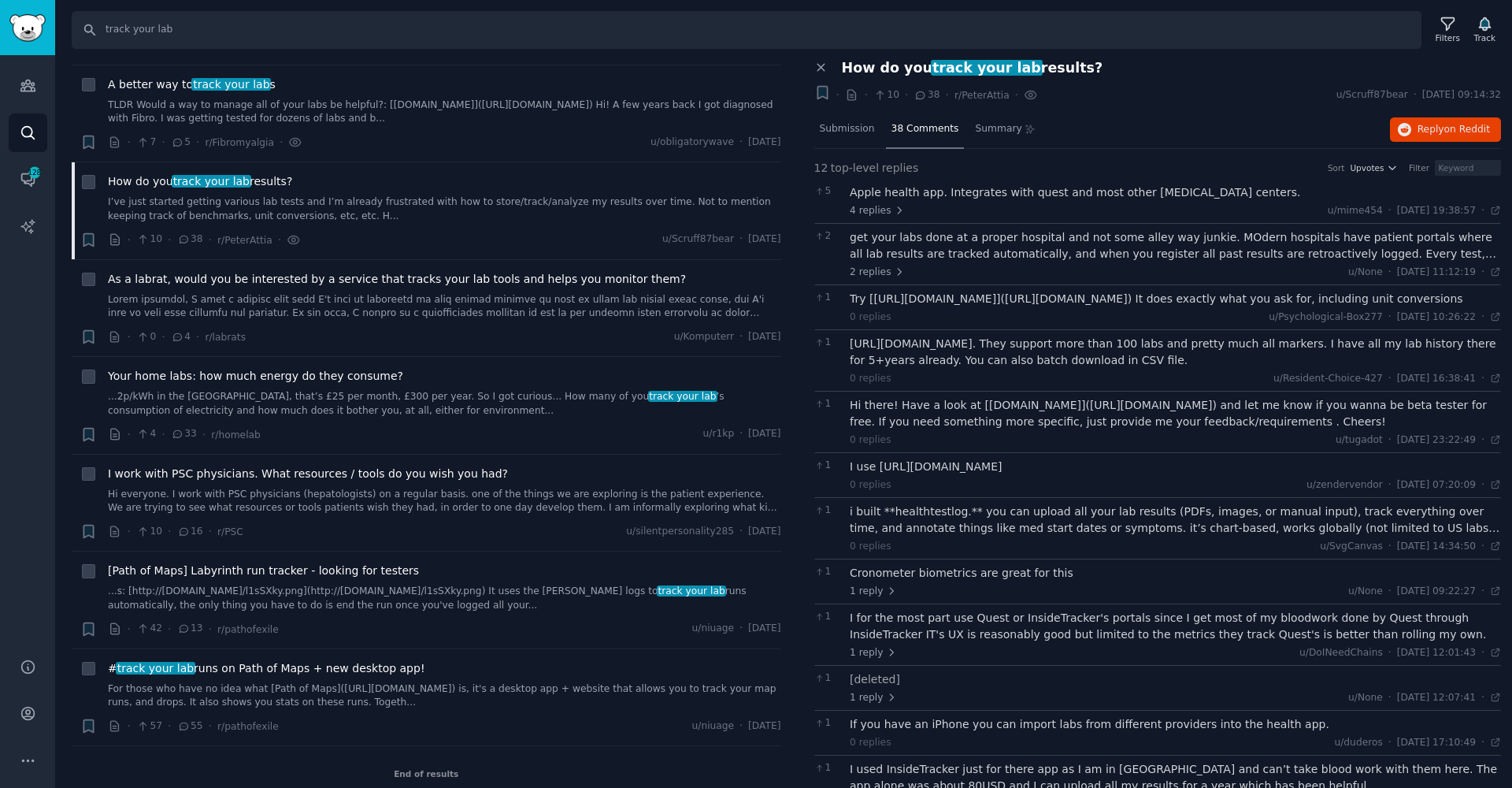
scroll to position [3, 0]
